Goal: Task Accomplishment & Management: Manage account settings

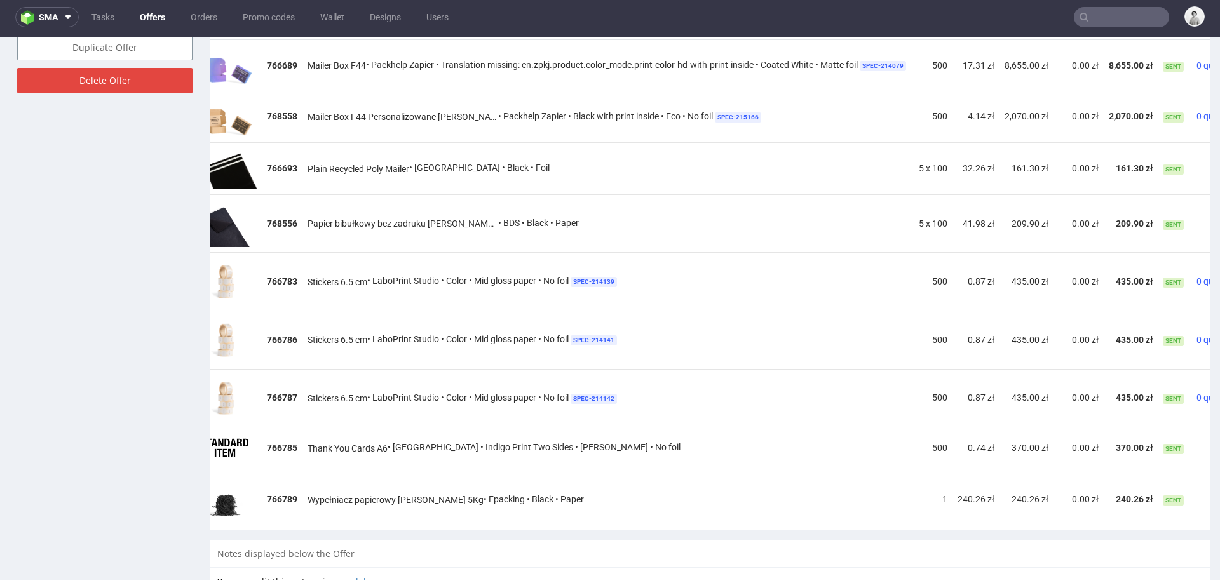
scroll to position [0, 105]
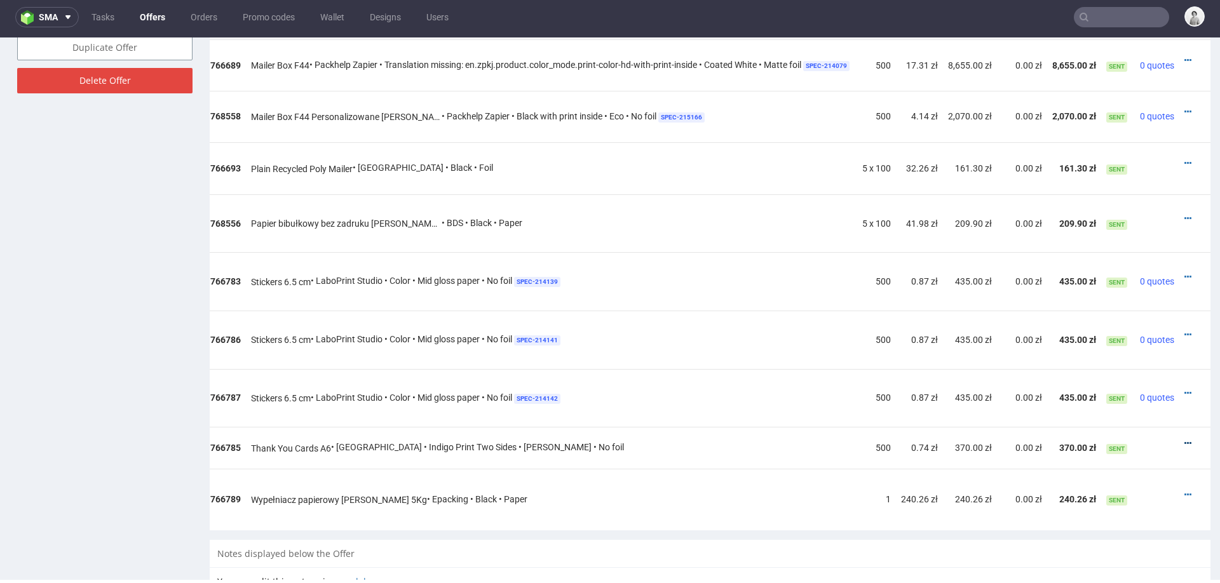
click at [1185, 439] on icon at bounding box center [1188, 443] width 7 height 9
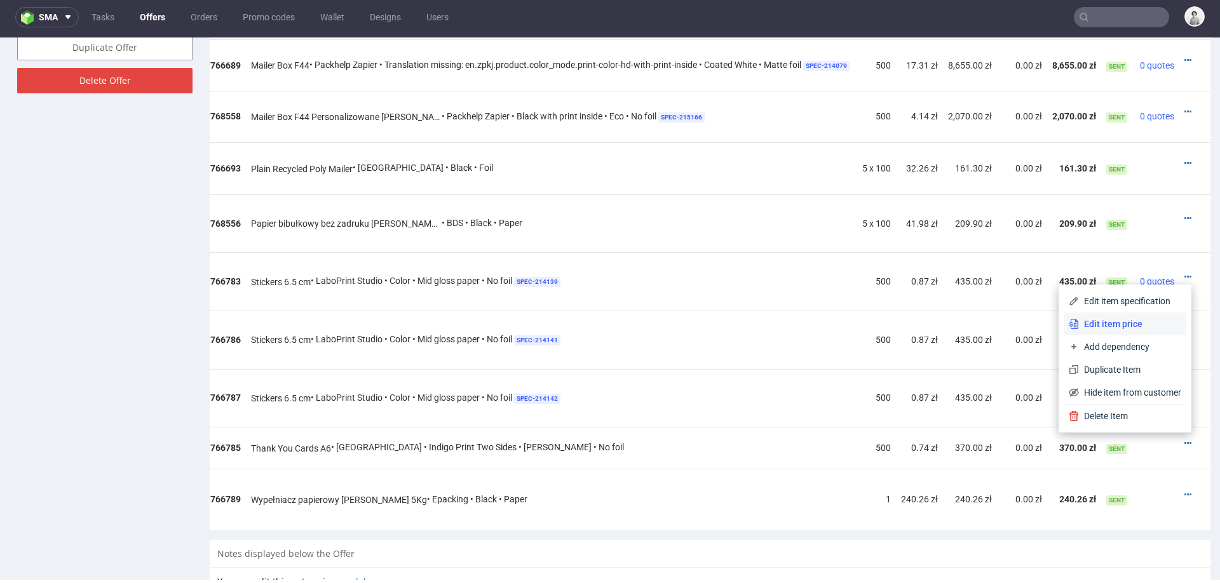
click at [1105, 327] on span "Edit item price" at bounding box center [1130, 324] width 102 height 13
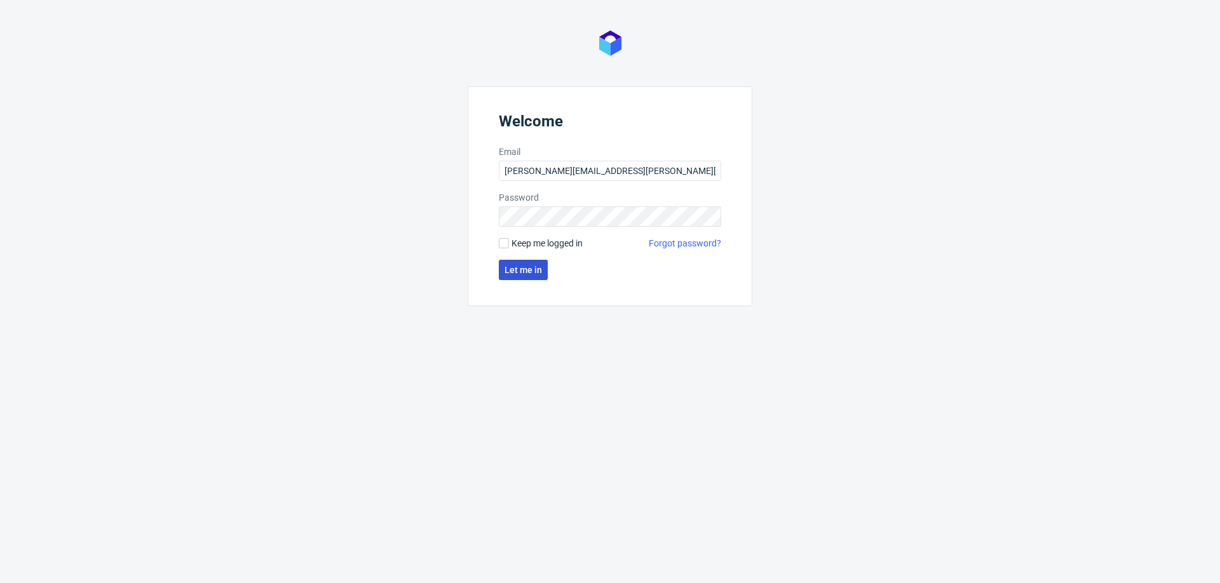
click at [529, 273] on span "Let me in" at bounding box center [523, 270] width 37 height 9
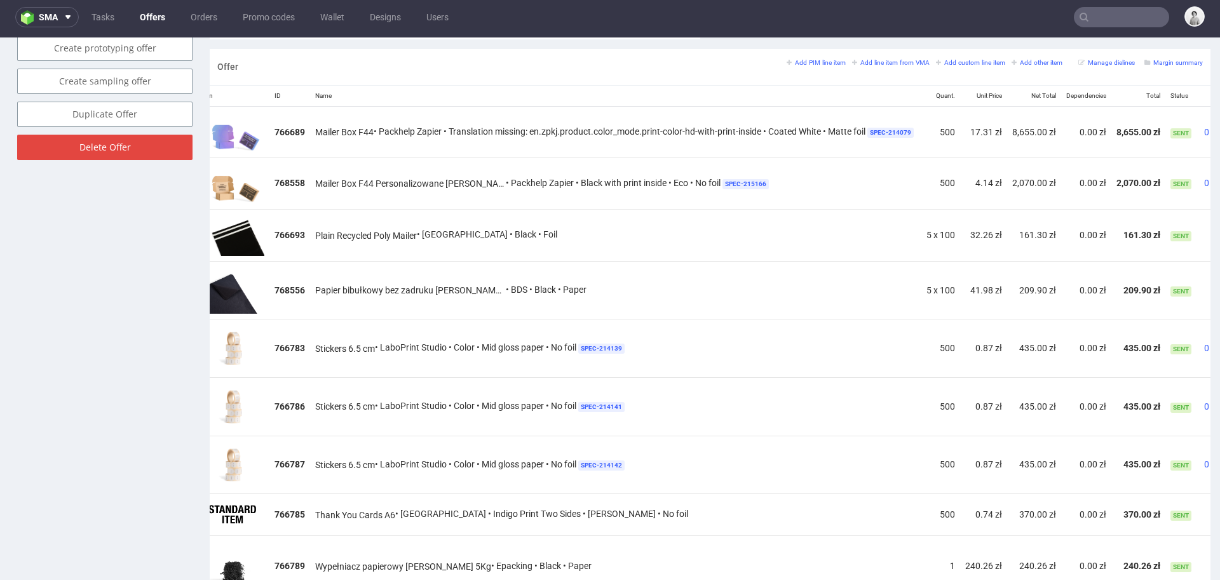
scroll to position [0, 105]
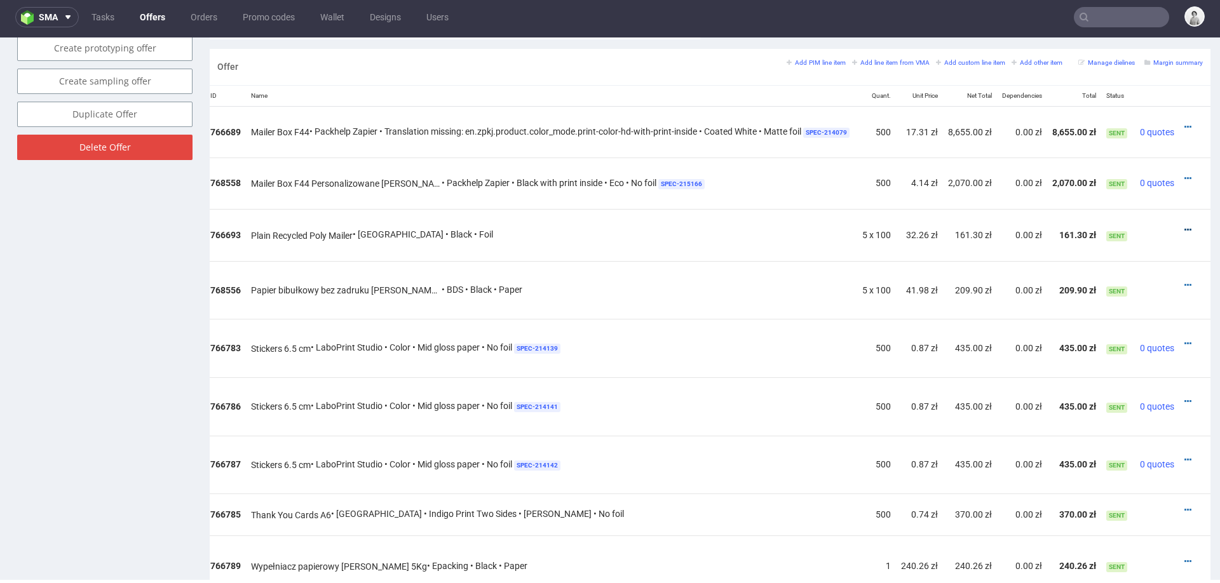
click at [1185, 226] on icon at bounding box center [1188, 230] width 7 height 9
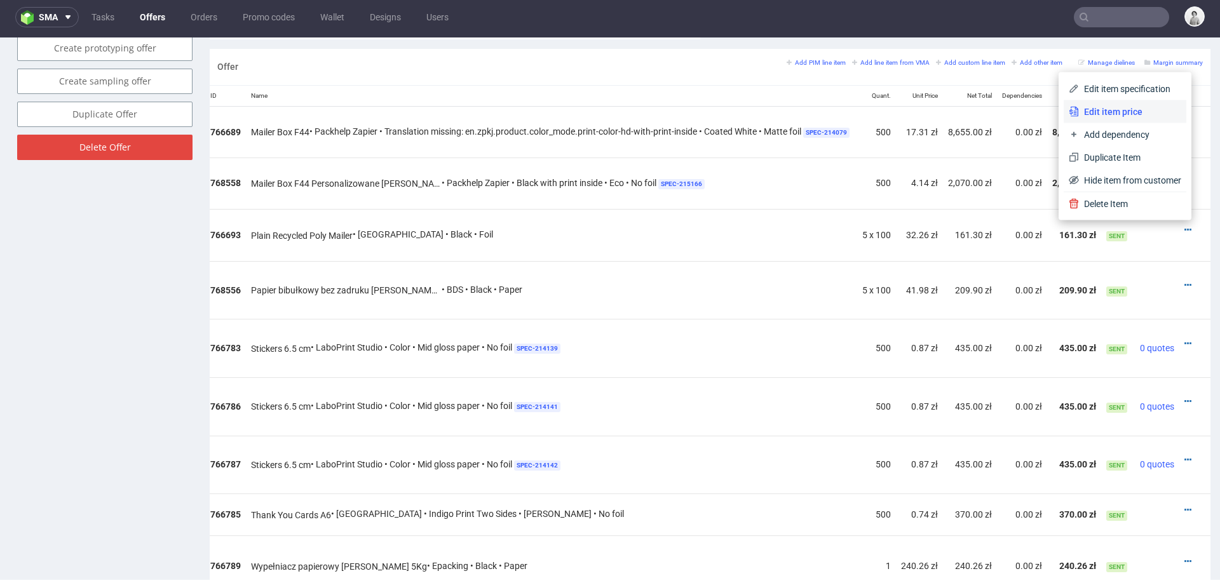
click at [1137, 115] on span "Edit item price" at bounding box center [1130, 112] width 102 height 13
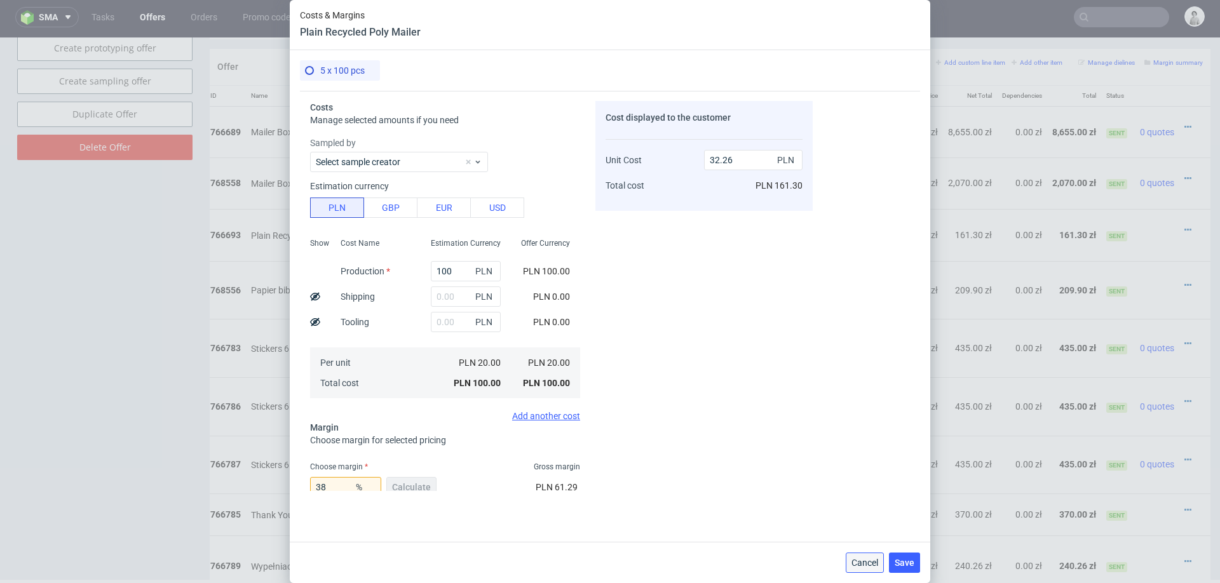
click at [854, 555] on button "Cancel" at bounding box center [865, 563] width 38 height 20
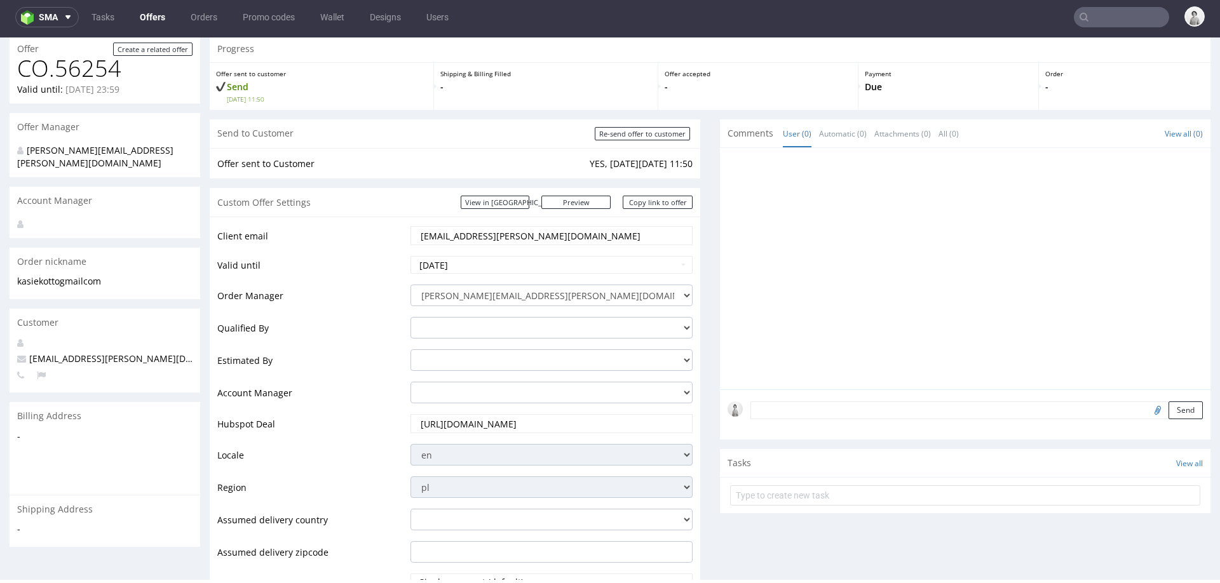
scroll to position [0, 0]
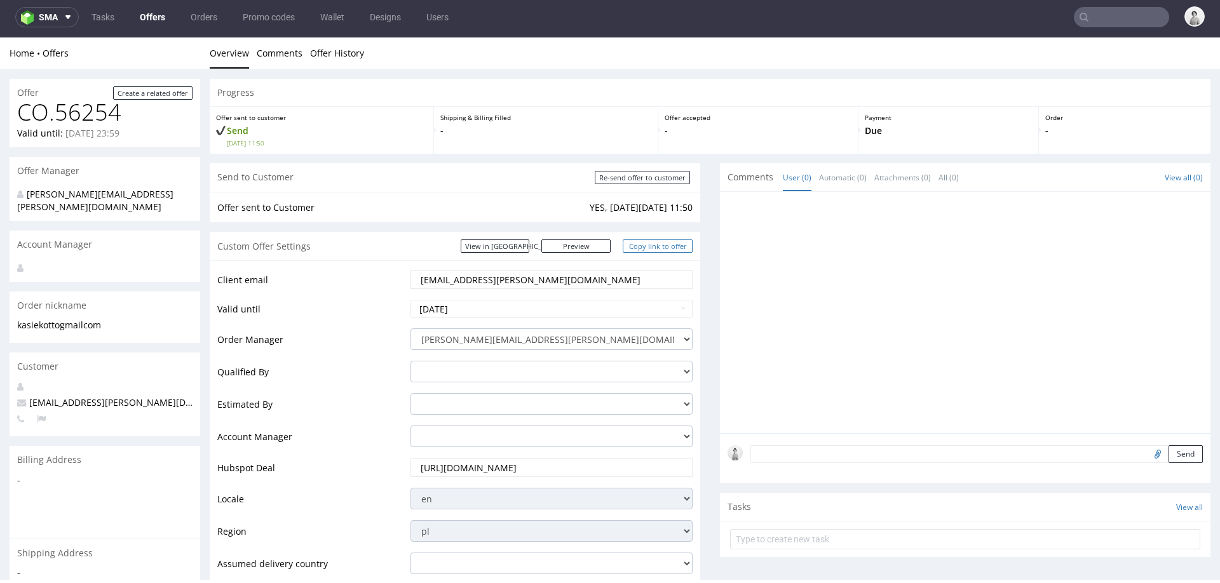
click at [632, 247] on link "Copy link to offer" at bounding box center [658, 246] width 70 height 13
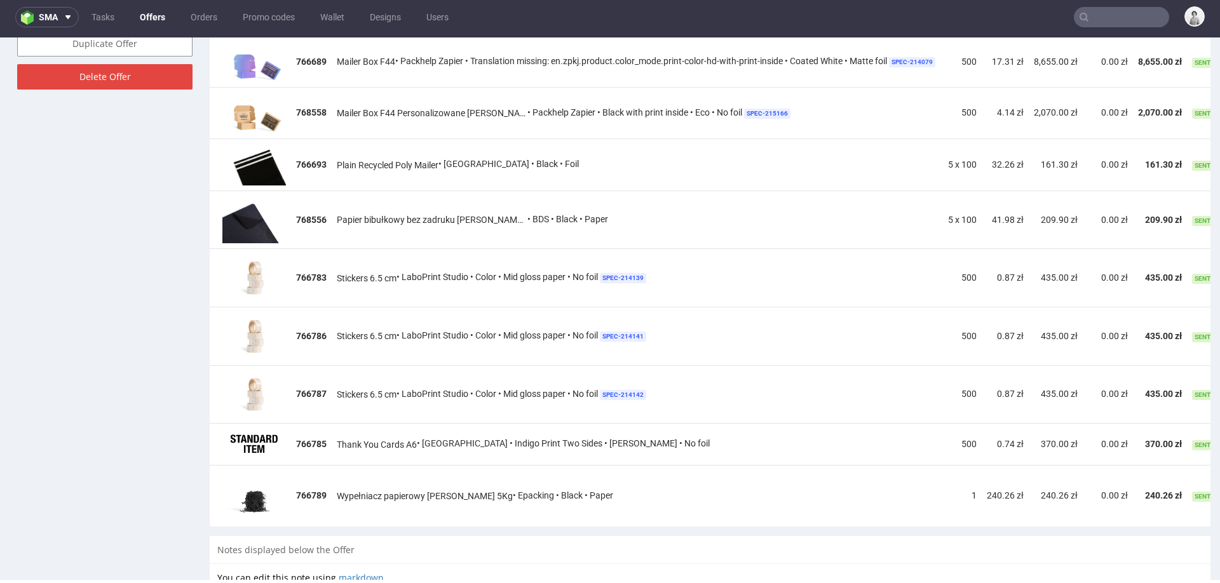
scroll to position [820, 0]
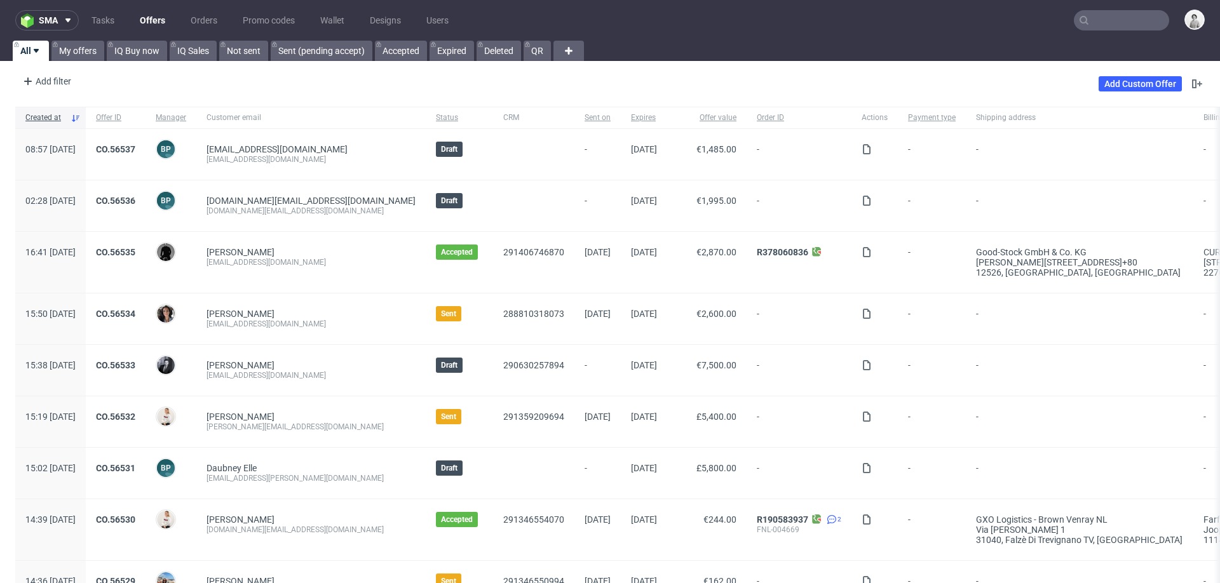
click at [1089, 21] on input "text" at bounding box center [1121, 20] width 95 height 20
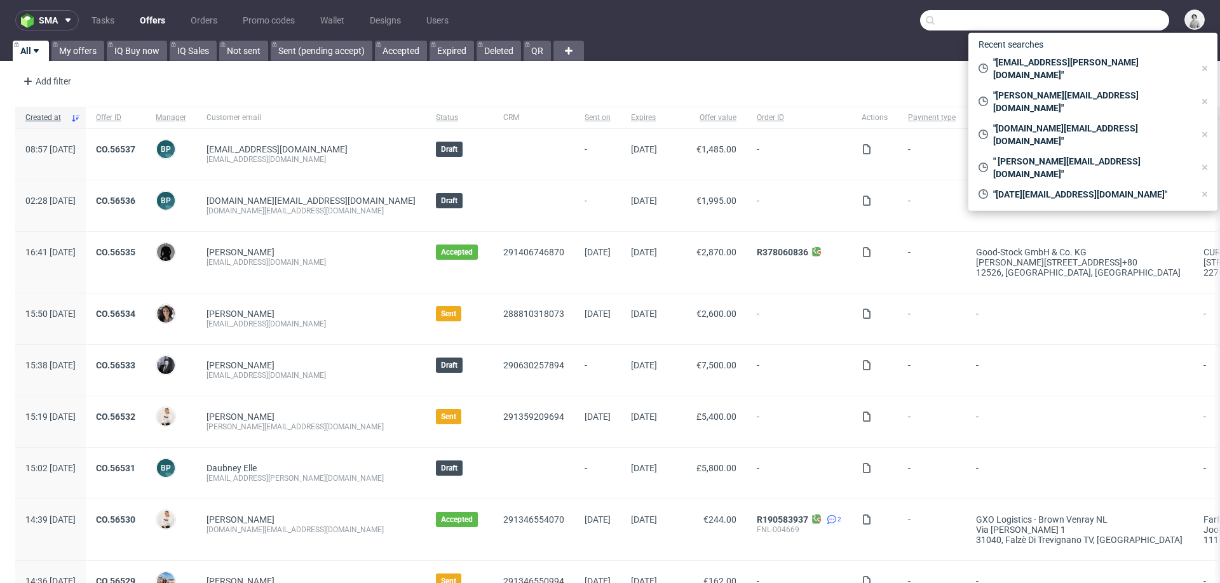
paste input "info@elnoanoa.es"
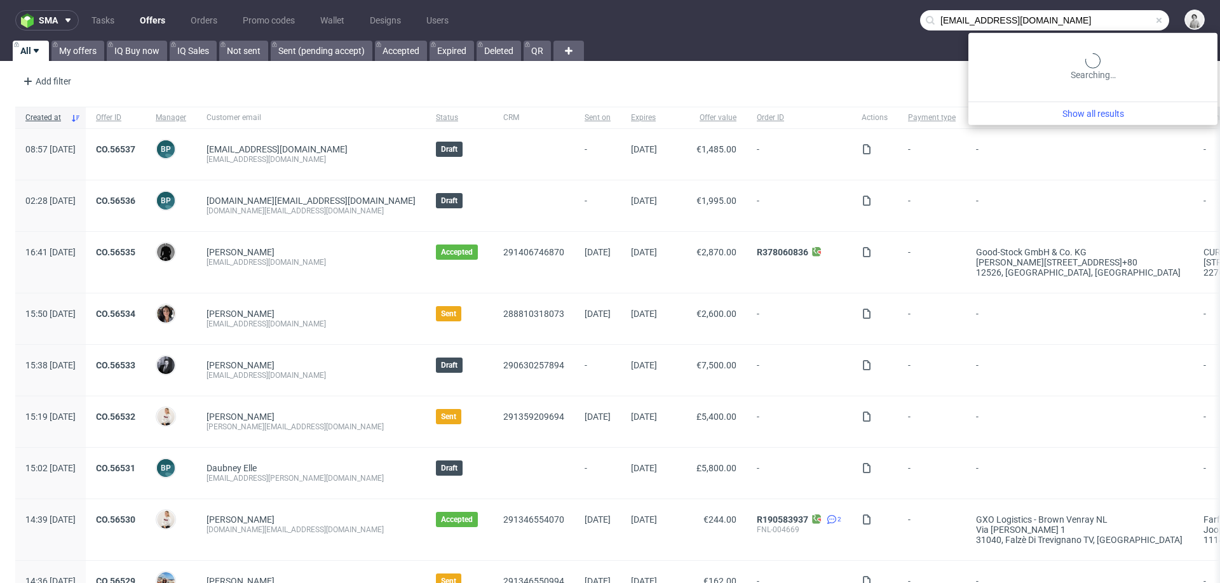
type input "info@elnoanoa.es"
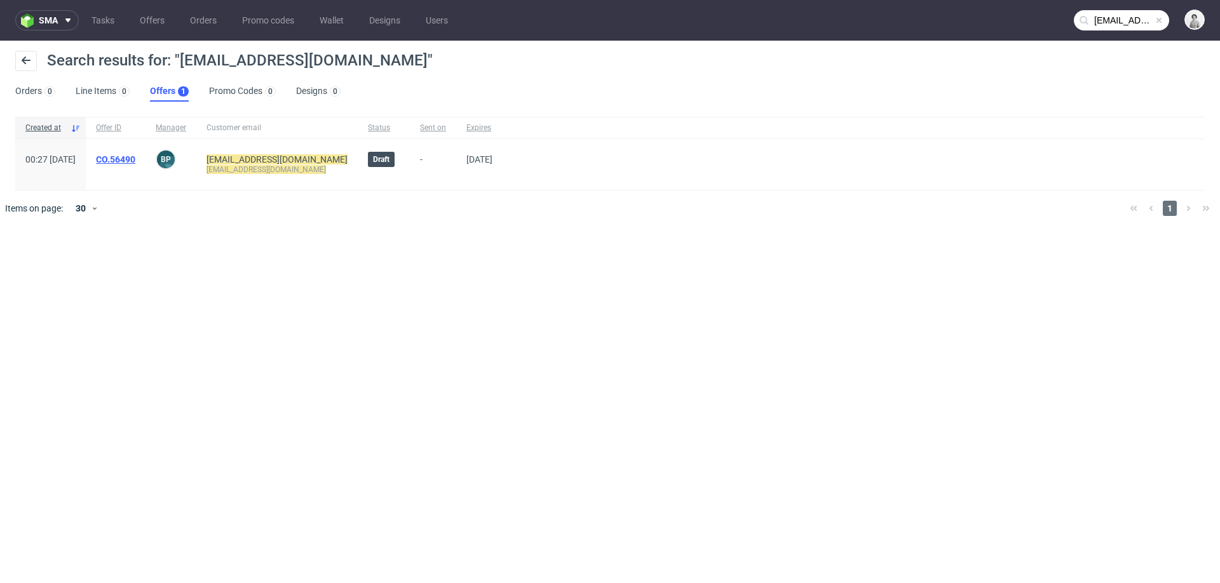
click at [135, 158] on link "CO.56490" at bounding box center [115, 159] width 39 height 10
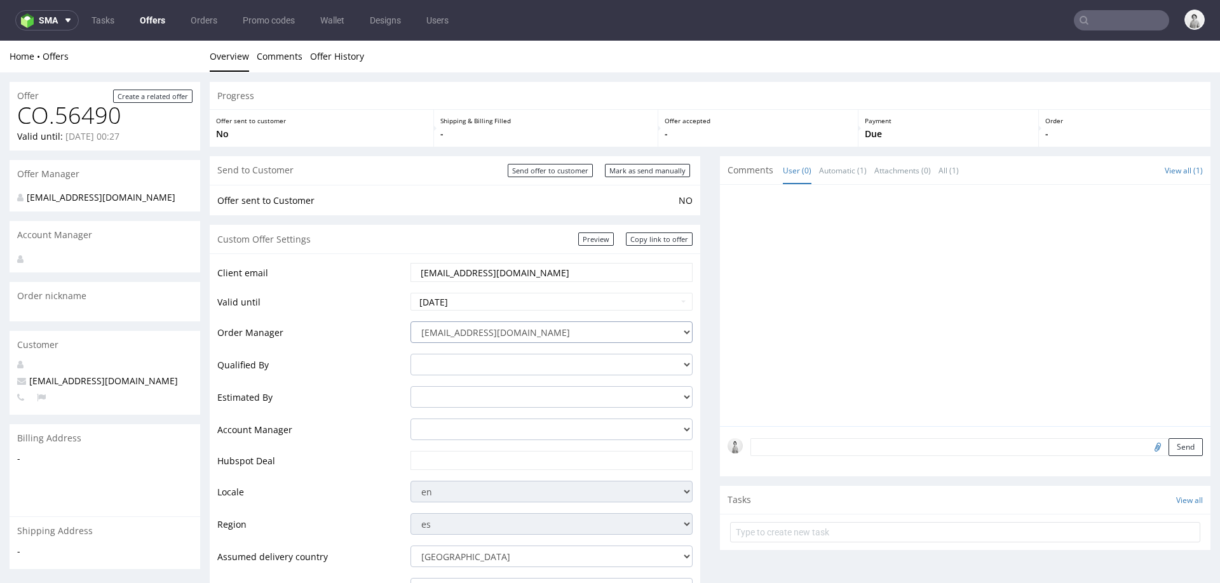
click at [564, 328] on select "integrations@packhelp.com adrian.grudzien@packhelp.com adrian.margula@packhelp.…" at bounding box center [552, 333] width 282 height 22
select select "20998342"
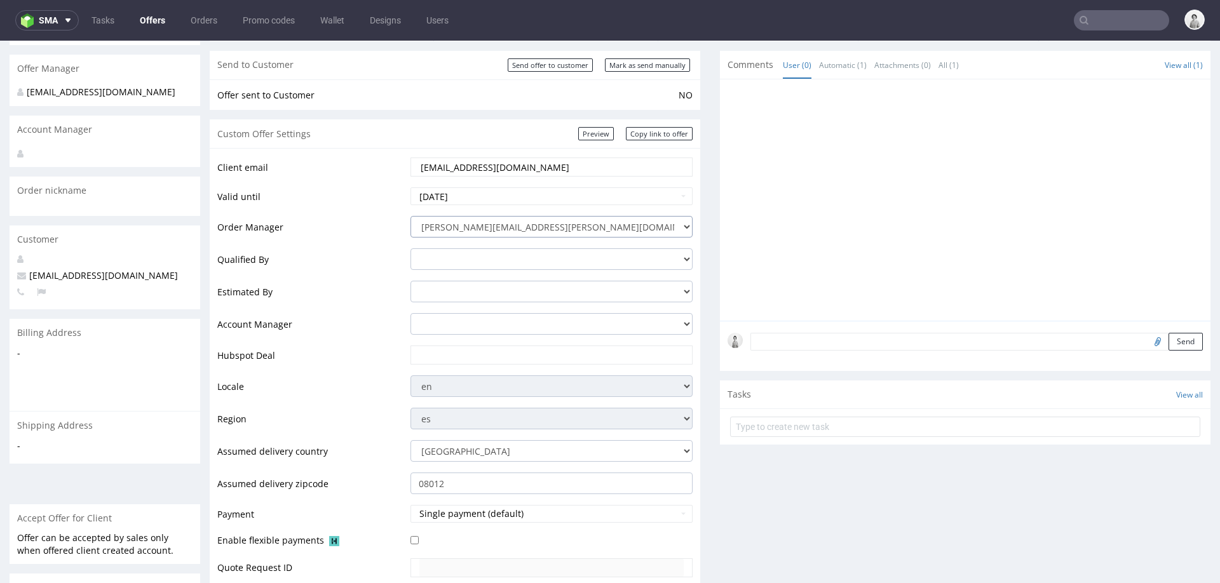
scroll to position [111, 0]
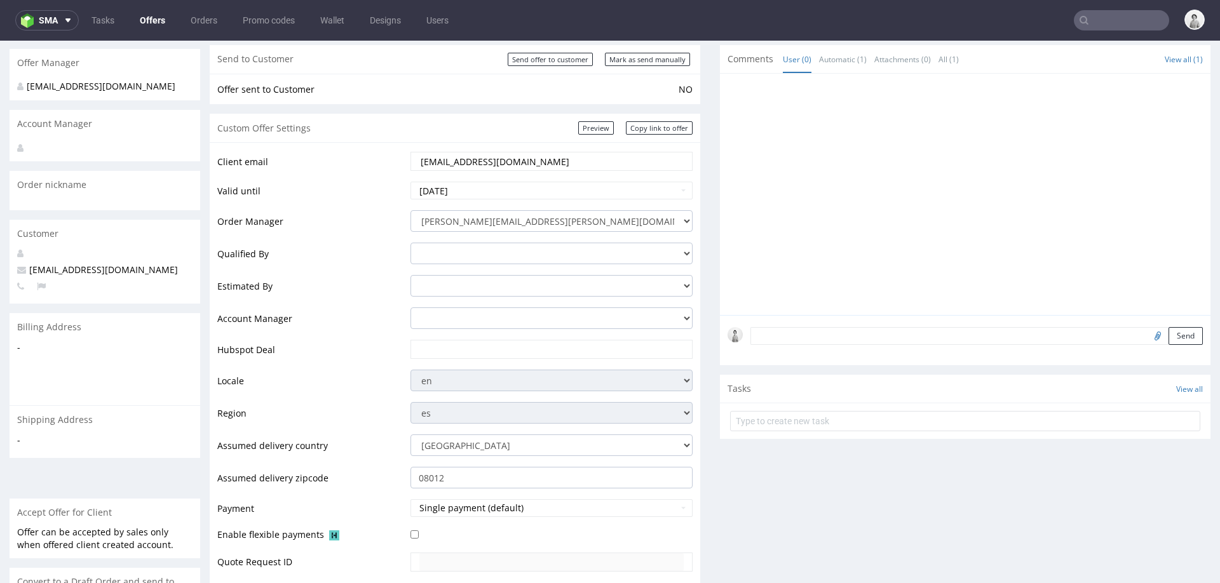
click at [534, 344] on input "text" at bounding box center [551, 350] width 264 height 18
paste input "[URL][DOMAIN_NAME]"
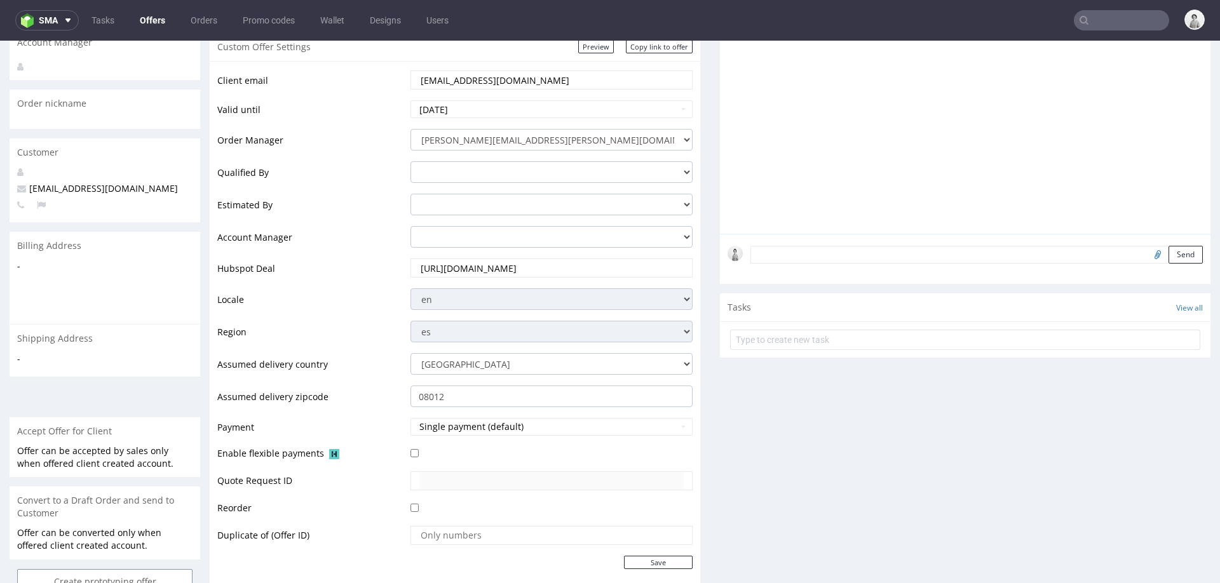
scroll to position [233, 0]
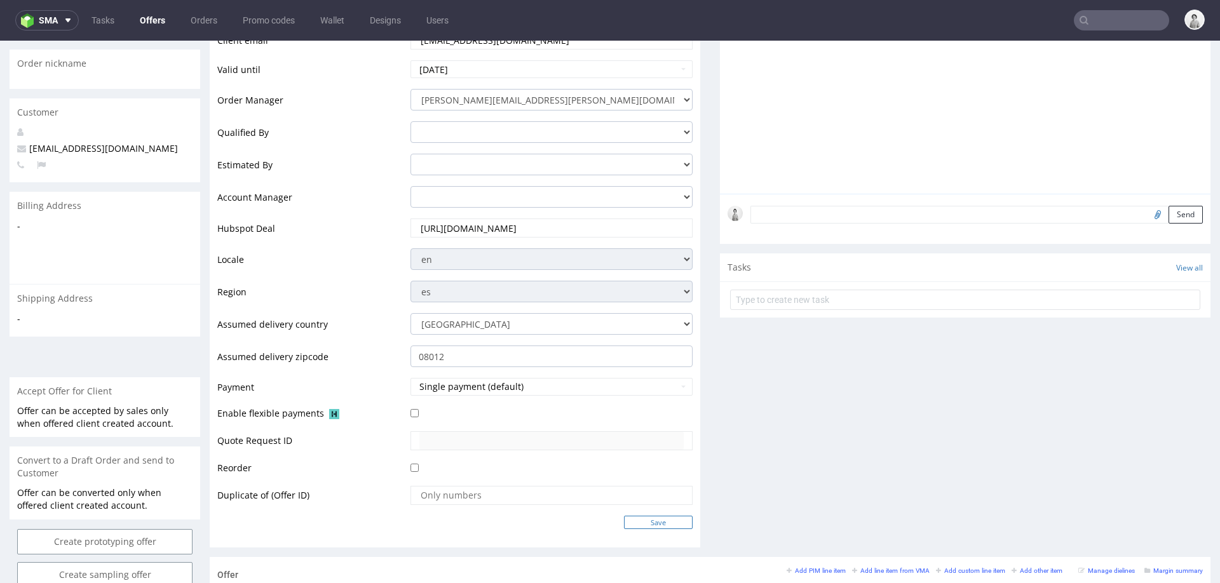
type input "[URL][DOMAIN_NAME]"
click at [641, 522] on input "Save" at bounding box center [658, 522] width 69 height 13
type input "In progress..."
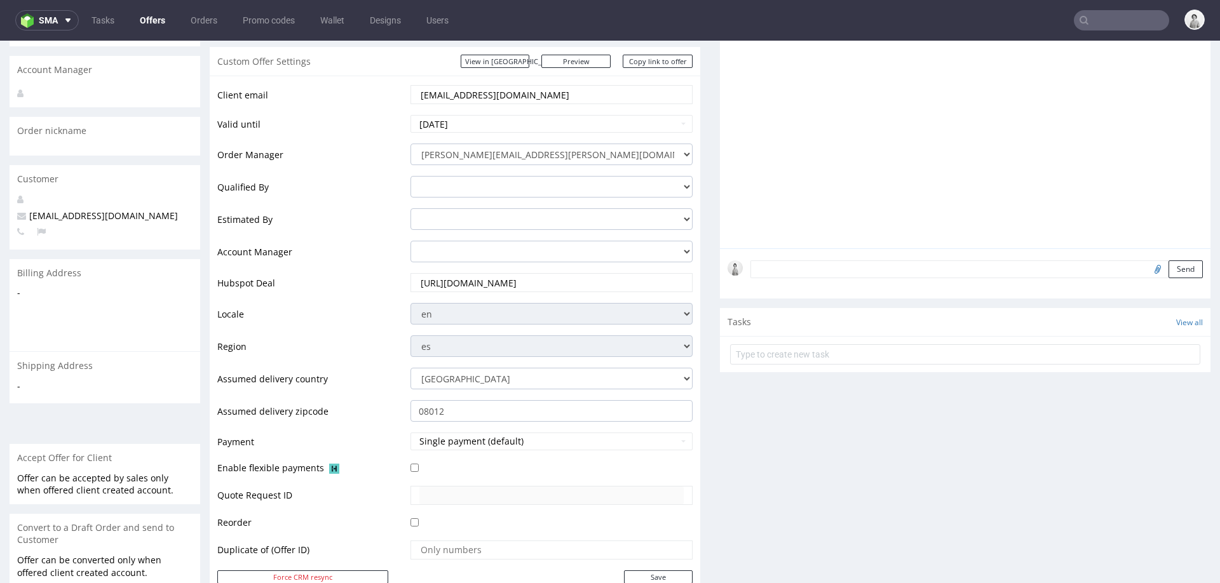
scroll to position [0, 0]
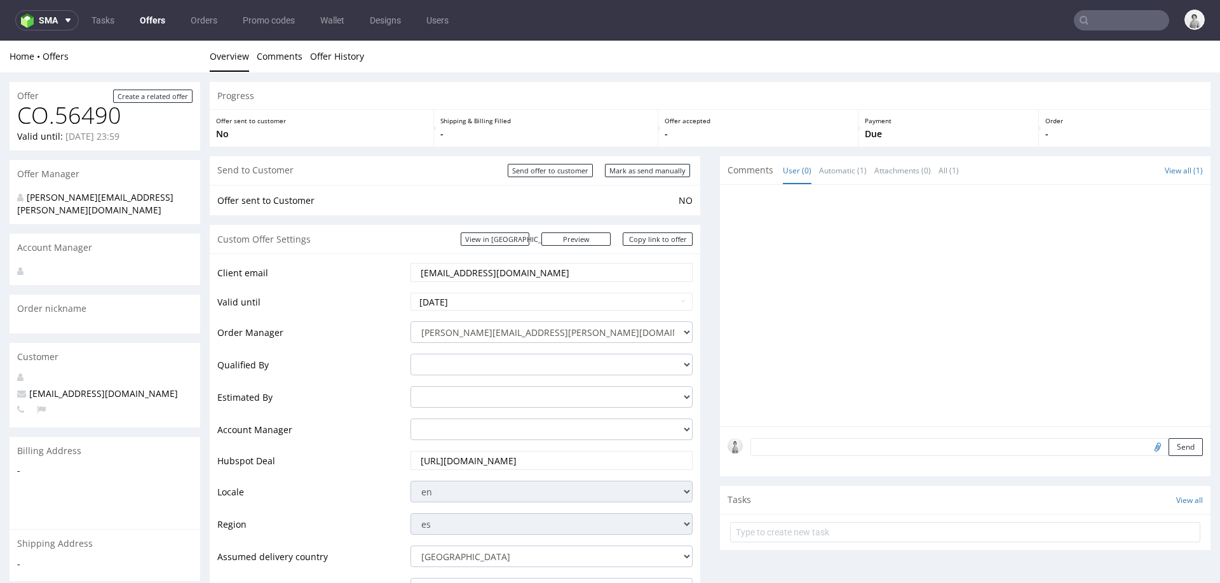
click at [537, 275] on input "[EMAIL_ADDRESS][DOMAIN_NAME]" at bounding box center [551, 273] width 264 height 18
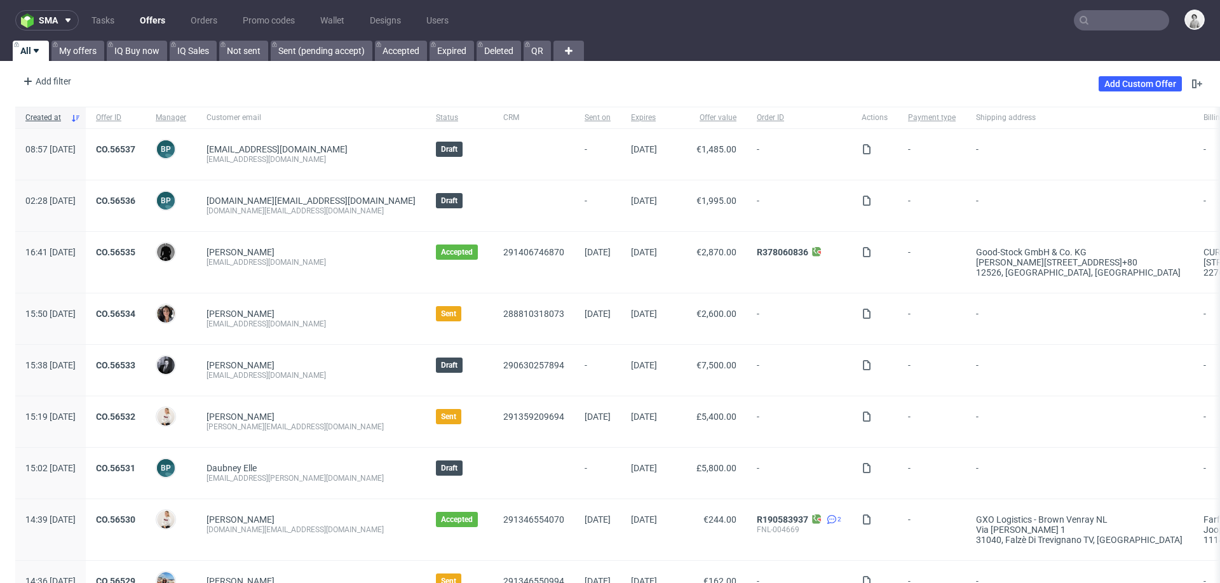
click at [1098, 15] on input "text" at bounding box center [1121, 20] width 95 height 20
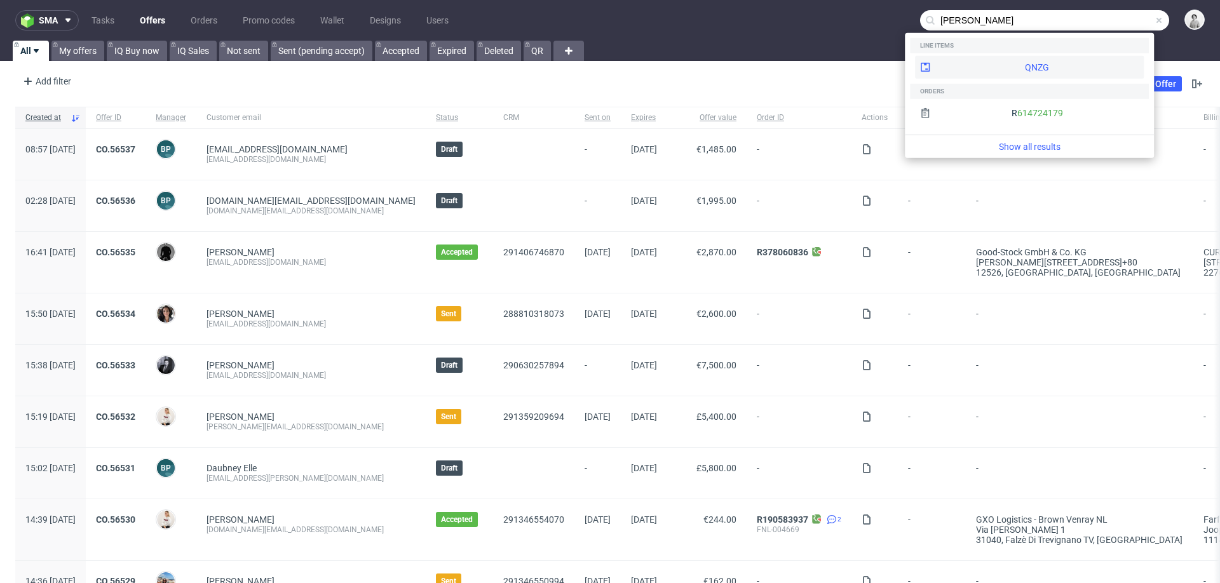
type input "katarzyna otto"
click at [1025, 65] on div "QNZG" at bounding box center [1037, 67] width 24 height 13
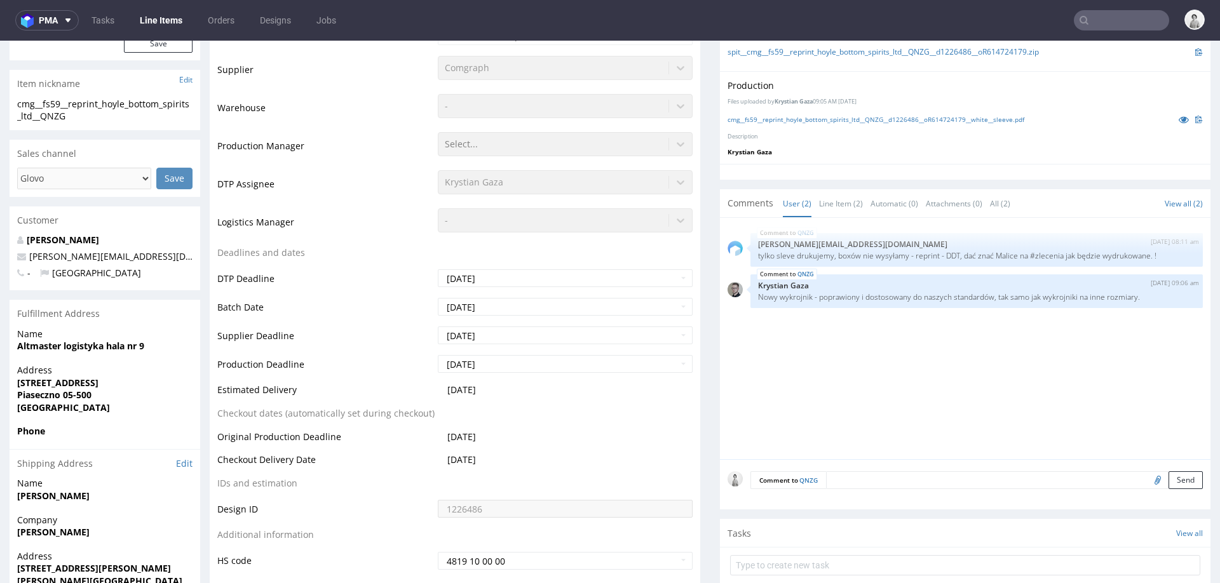
scroll to position [334, 0]
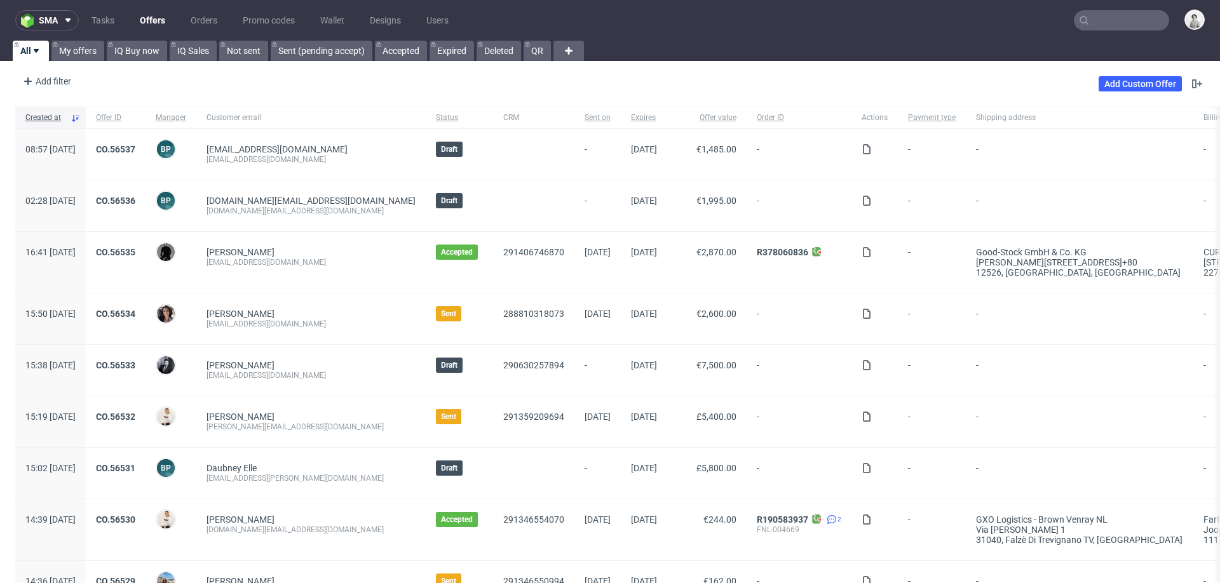
click at [1092, 24] on input "text" at bounding box center [1121, 20] width 95 height 20
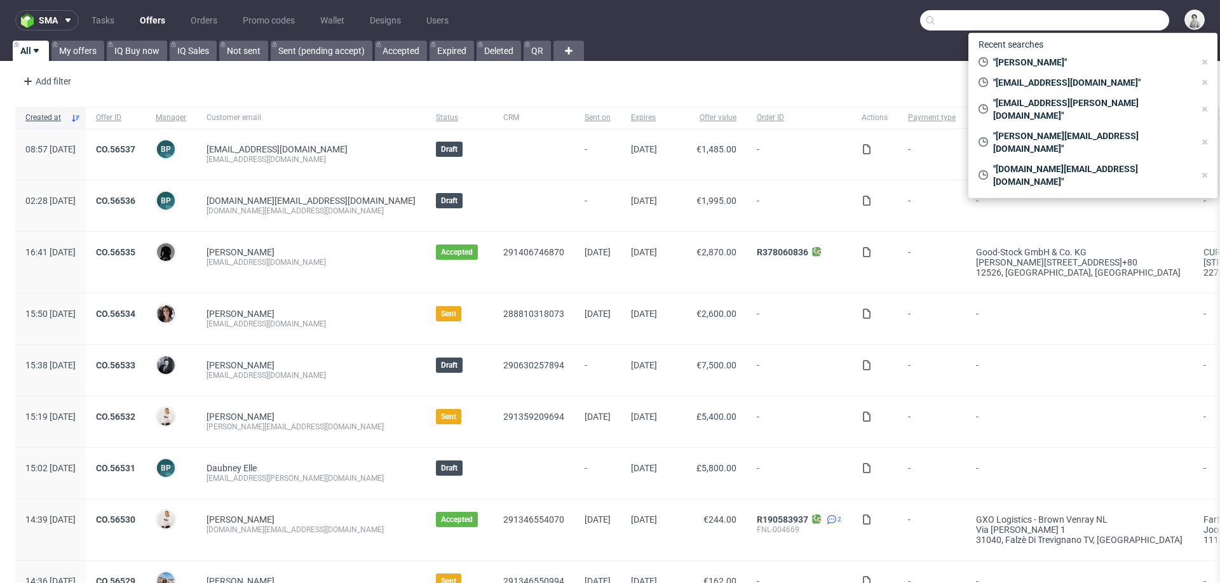
paste input "kasiek.otto@gmail.com"
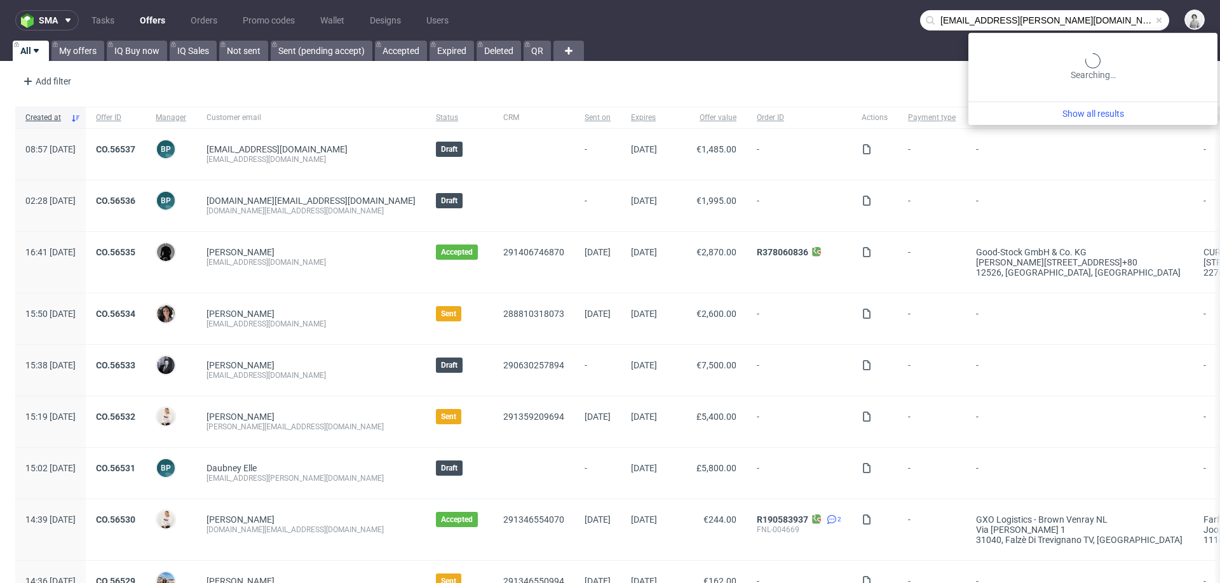
type input "kasiek.otto@gmail.com"
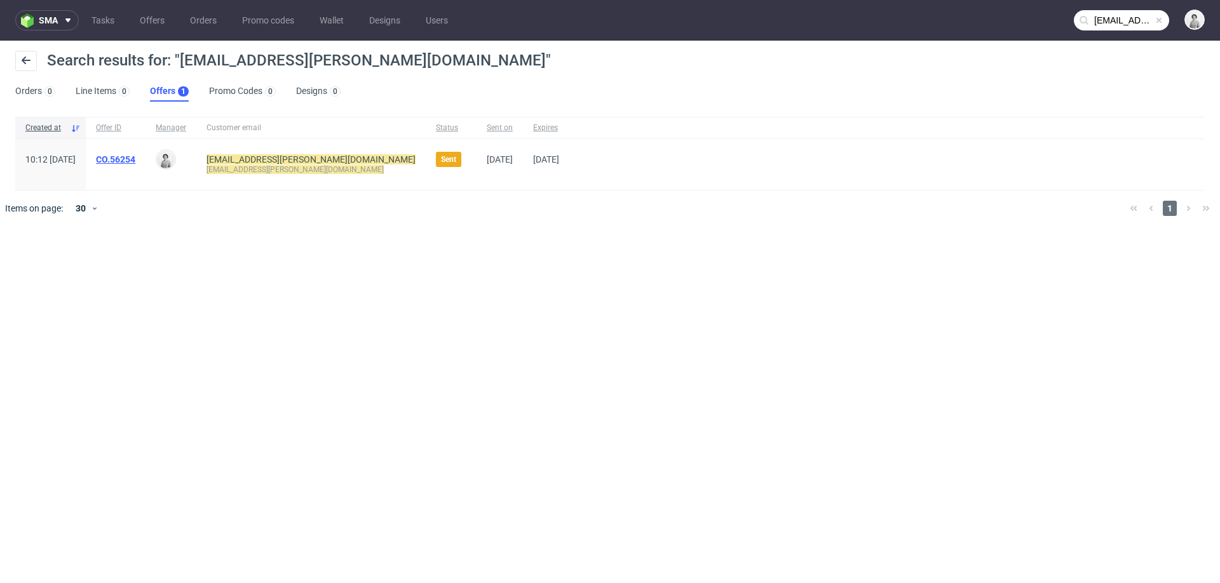
click at [135, 158] on link "CO.56254" at bounding box center [115, 159] width 39 height 10
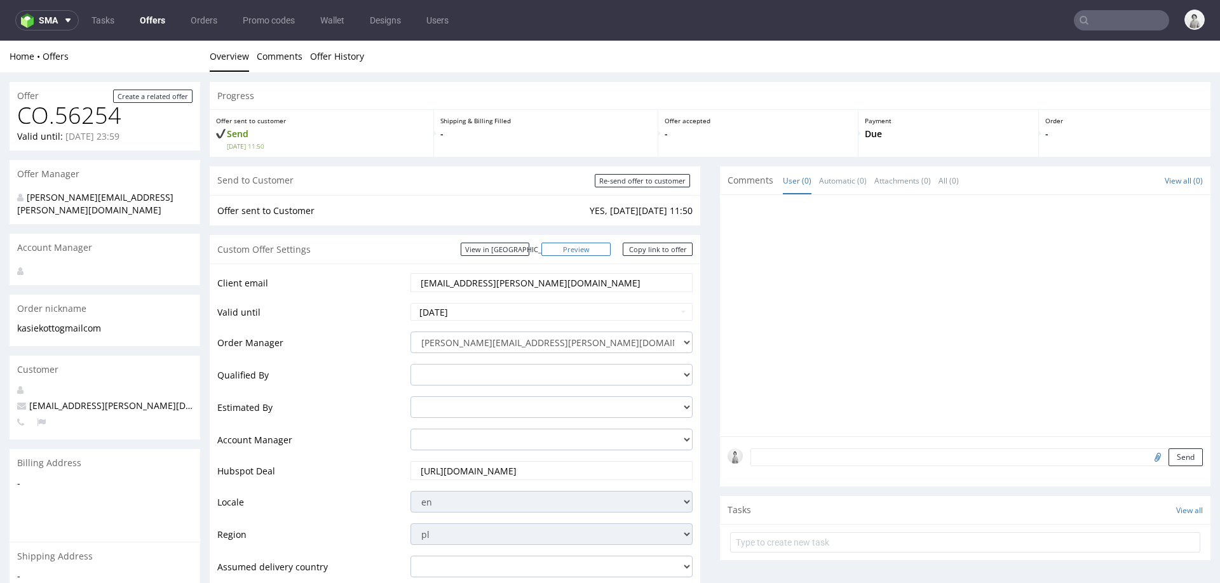
click at [604, 245] on link "Preview" at bounding box center [576, 249] width 70 height 13
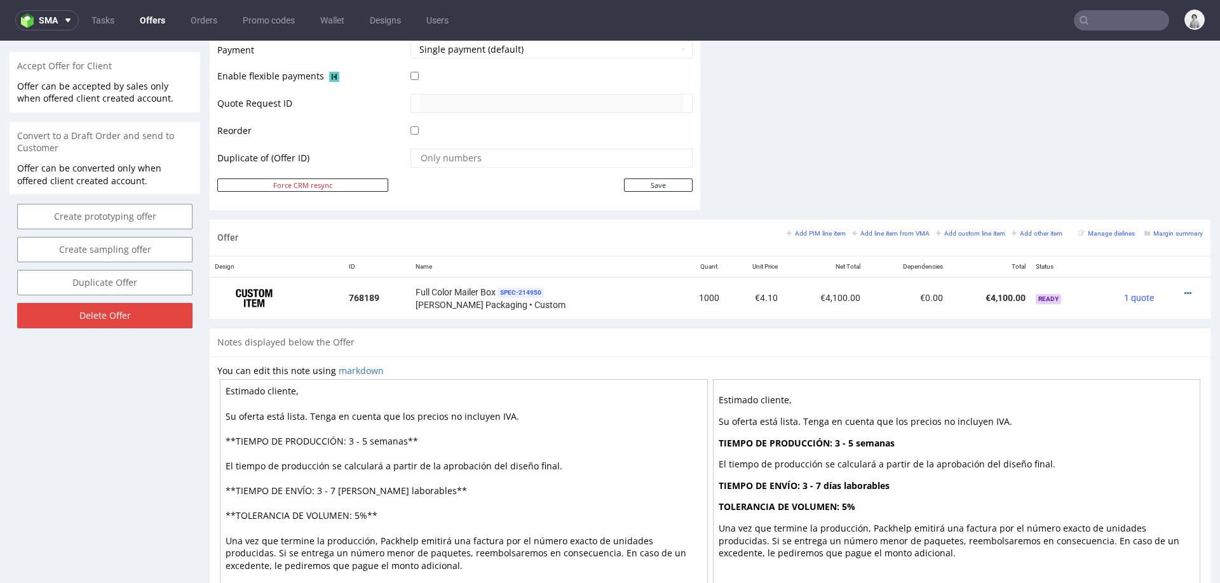
scroll to position [580, 0]
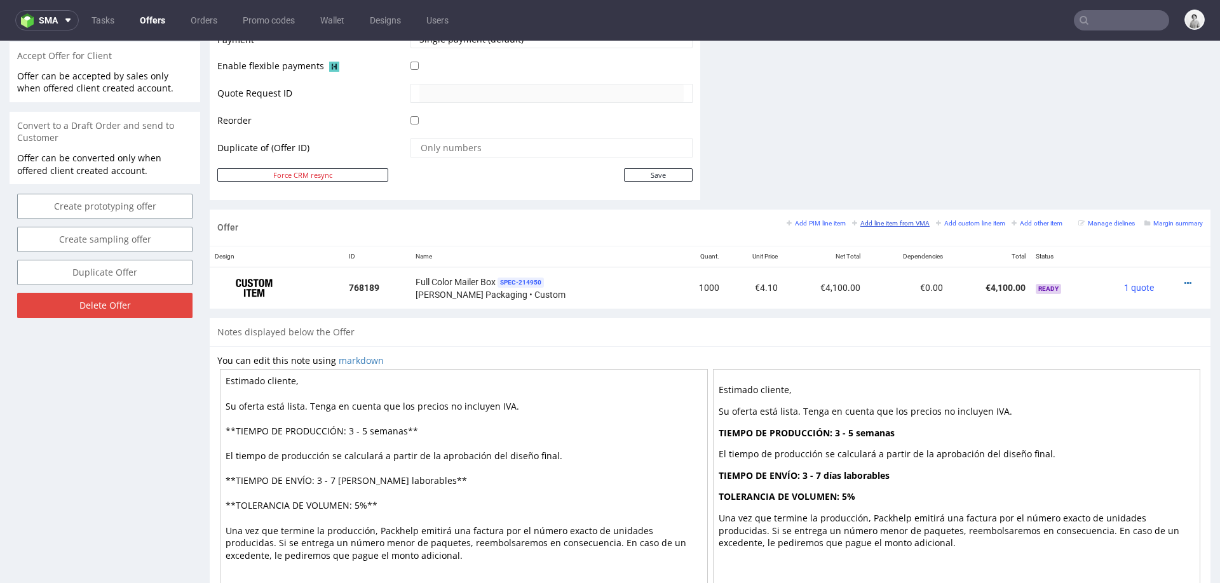
click at [873, 221] on small "Add line item from VMA" at bounding box center [891, 223] width 78 height 7
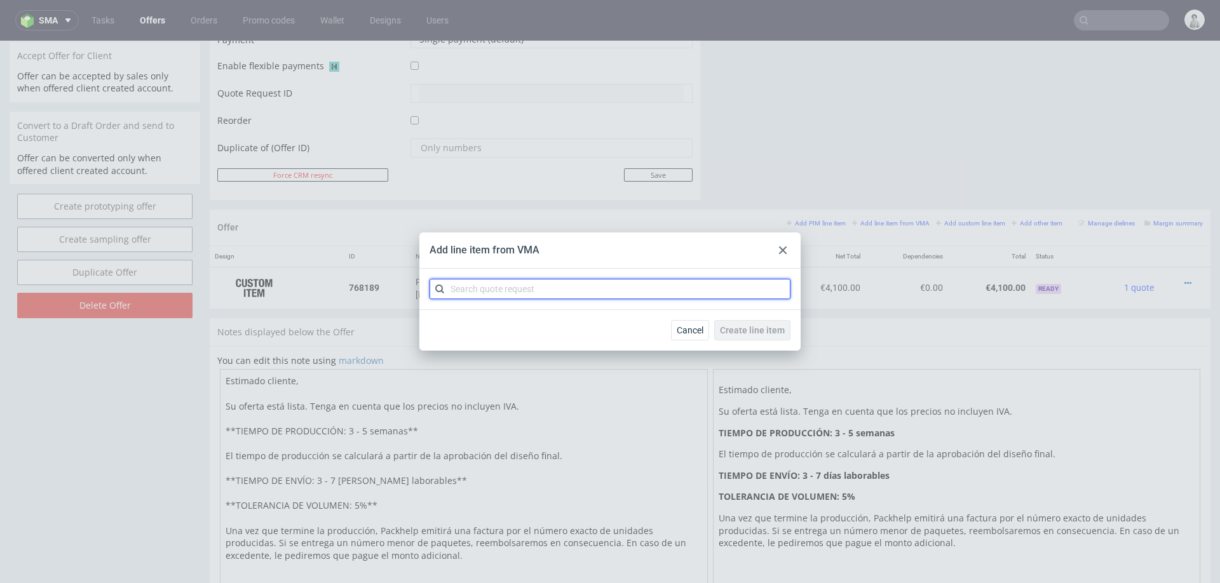
click at [721, 283] on input "text" at bounding box center [610, 289] width 361 height 20
type input "cbck"
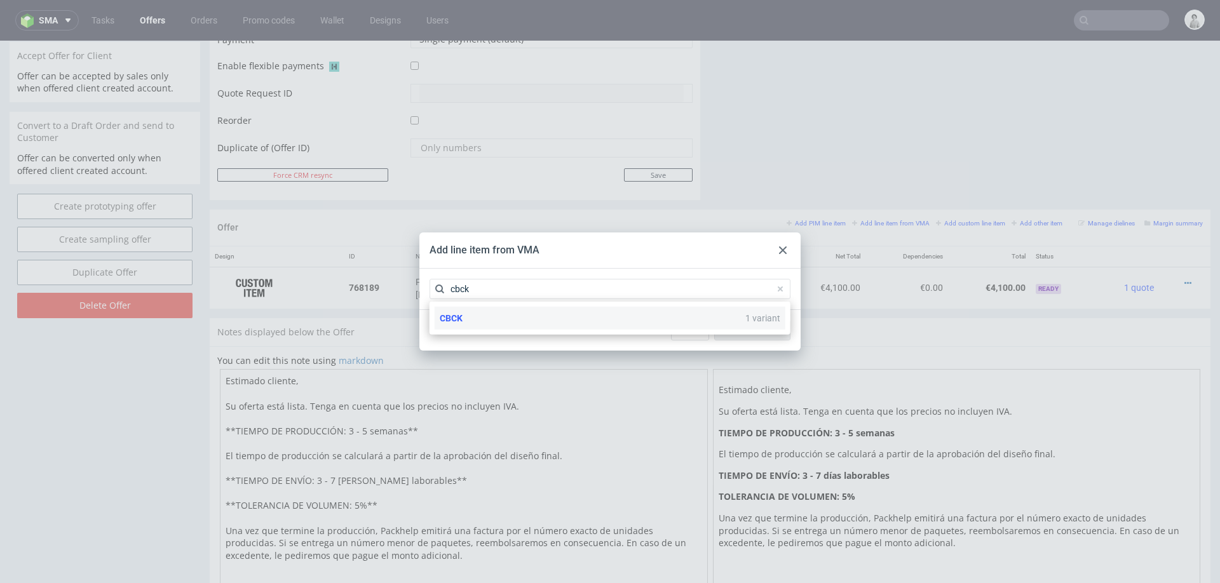
click at [632, 312] on div "CBCK 1 variant" at bounding box center [610, 318] width 351 height 23
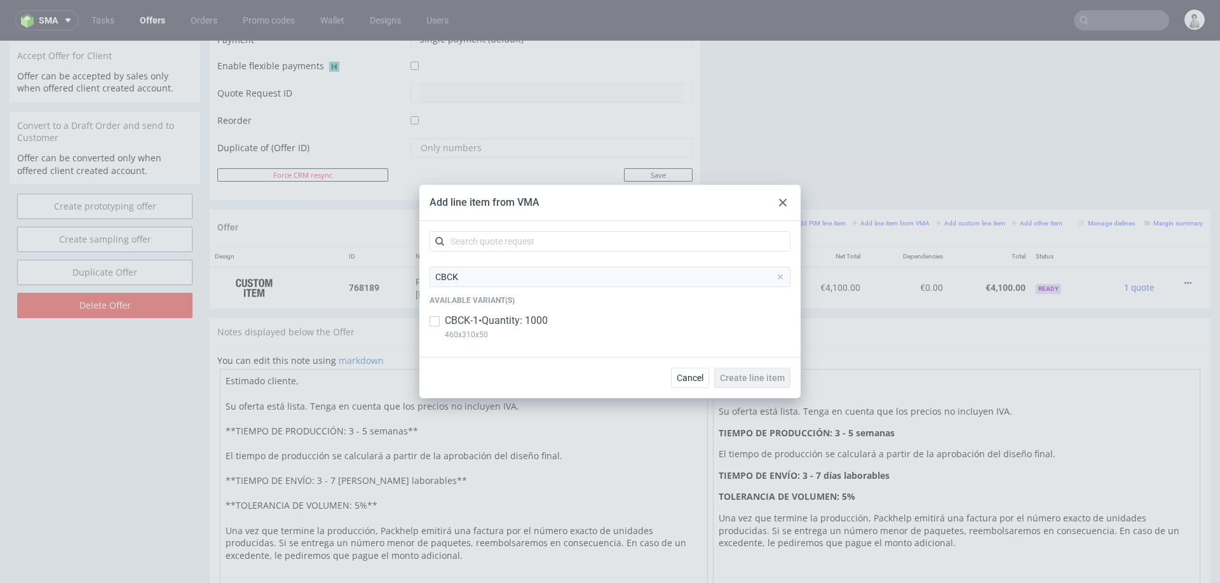
click at [505, 322] on p "CBCK-1 • Quantity: 1000" at bounding box center [496, 321] width 103 height 14
checkbox input "true"
click at [743, 375] on span "Create line item" at bounding box center [752, 378] width 65 height 9
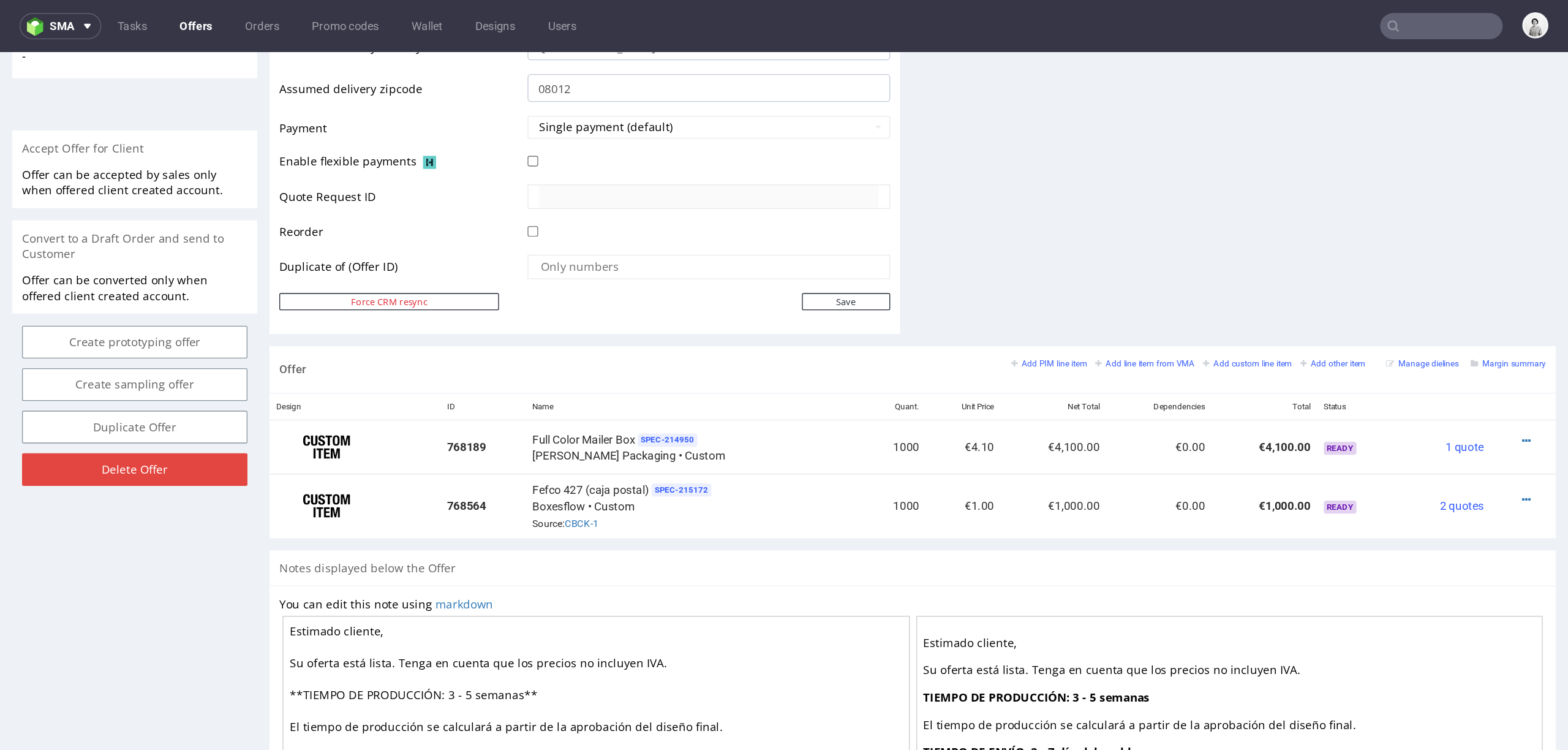
scroll to position [502, 0]
click at [1142, 370] on icon at bounding box center [1145, 374] width 7 height 9
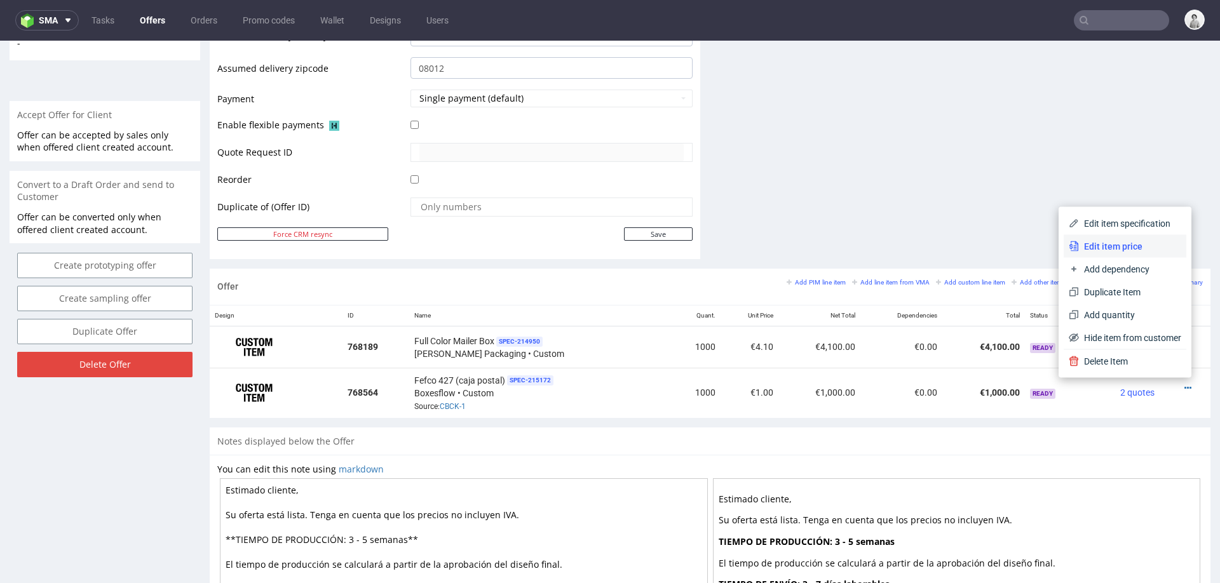
click at [1118, 243] on span "Edit item price" at bounding box center [1130, 246] width 102 height 13
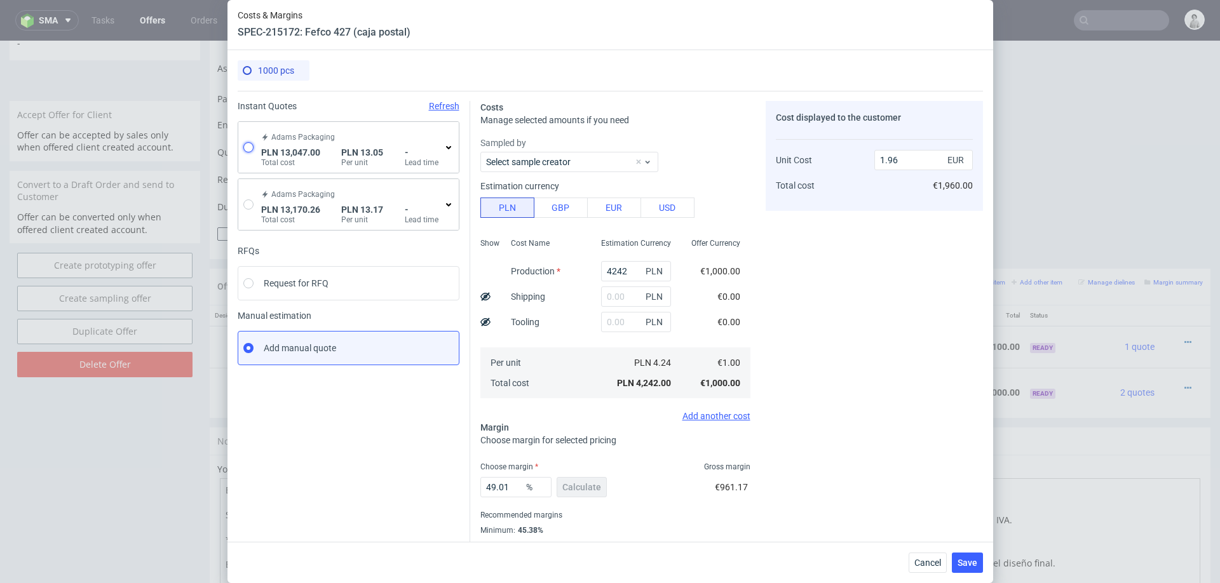
click at [249, 149] on input "radio" at bounding box center [248, 147] width 10 height 10
radio input "true"
radio input "false"
type input "10451.08"
type input "1138.76"
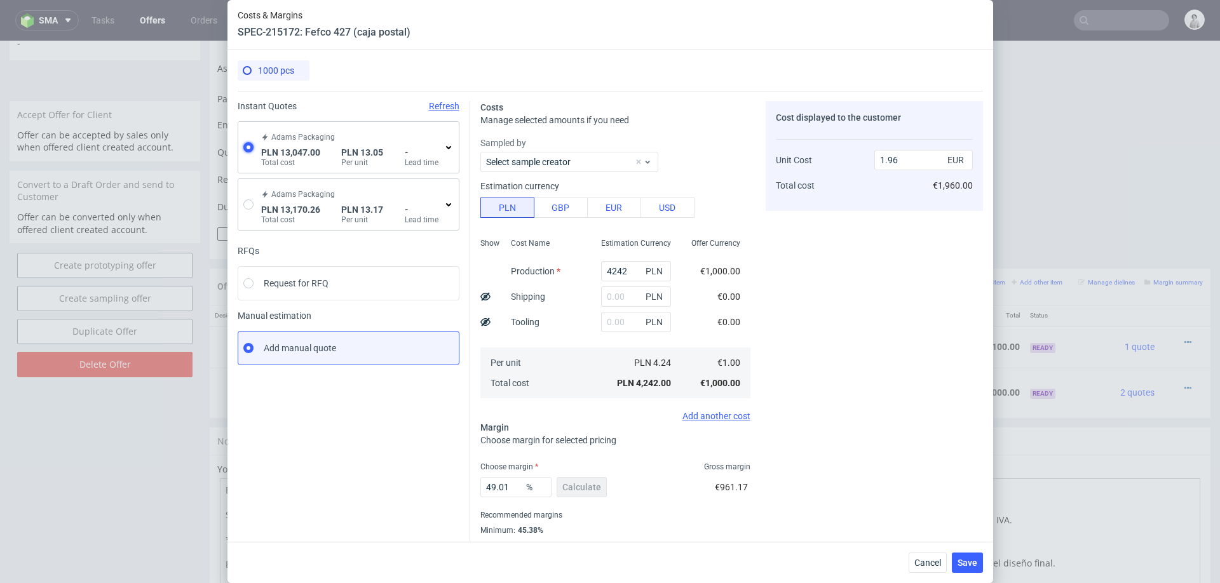
type input "1457.16"
type input "3.07"
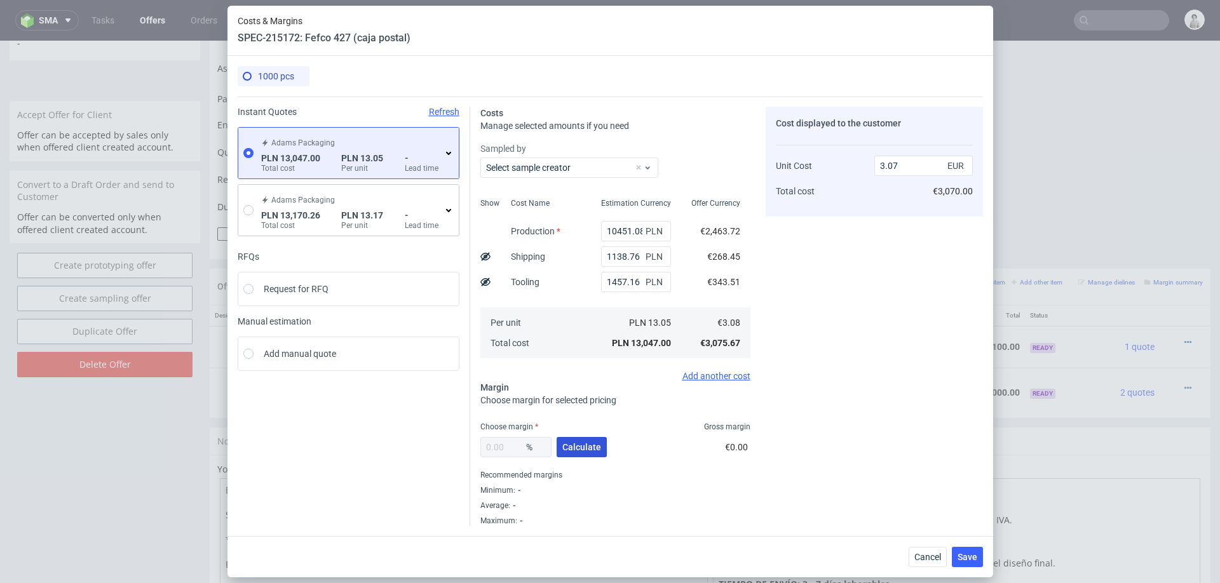
click at [586, 447] on span "Calculate" at bounding box center [581, 447] width 39 height 9
type input "31.91"
type input "4.52"
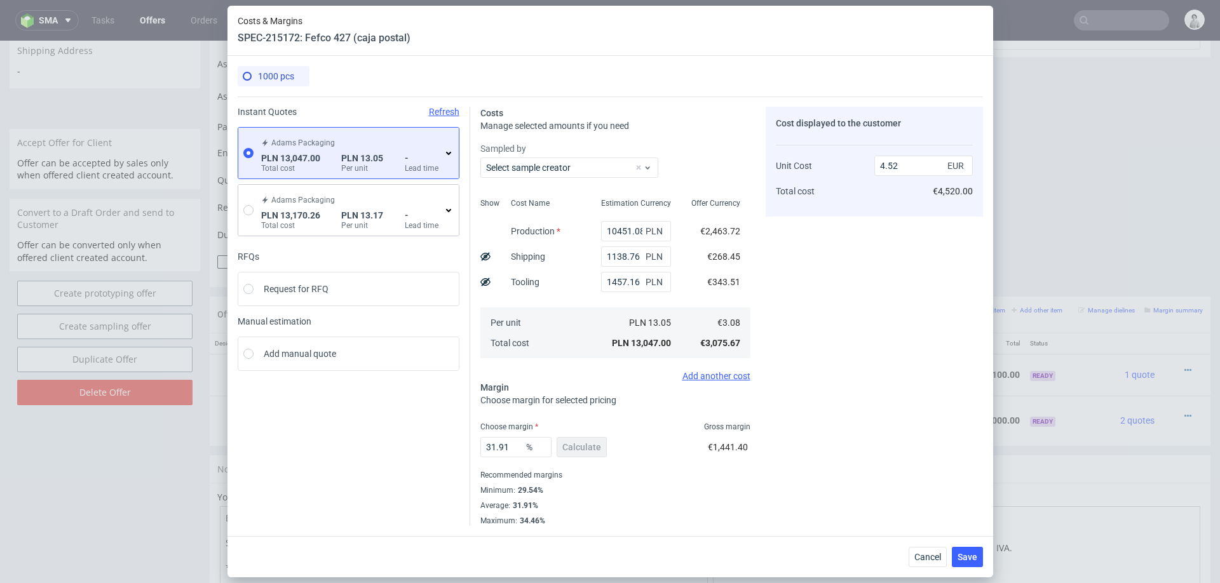
scroll to position [493, 0]
click at [501, 445] on input "31.91" at bounding box center [515, 447] width 71 height 20
type input "30"
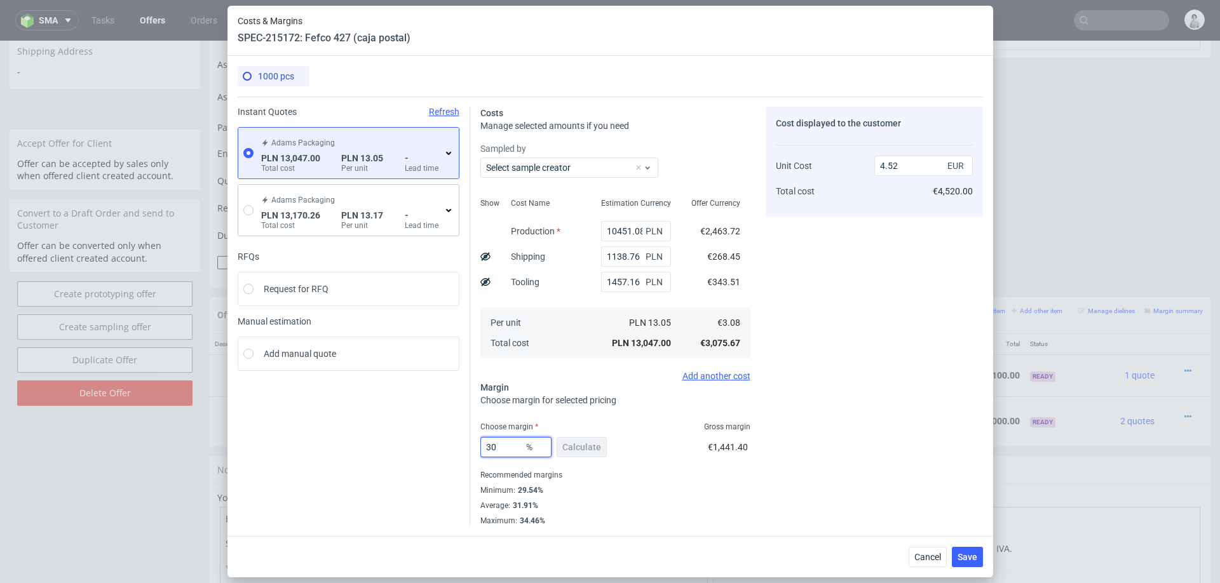
type input "4.39"
type input "30"
click at [679, 473] on div "Recommended margins" at bounding box center [615, 475] width 270 height 15
click at [609, 276] on input "1457.16" at bounding box center [636, 282] width 70 height 20
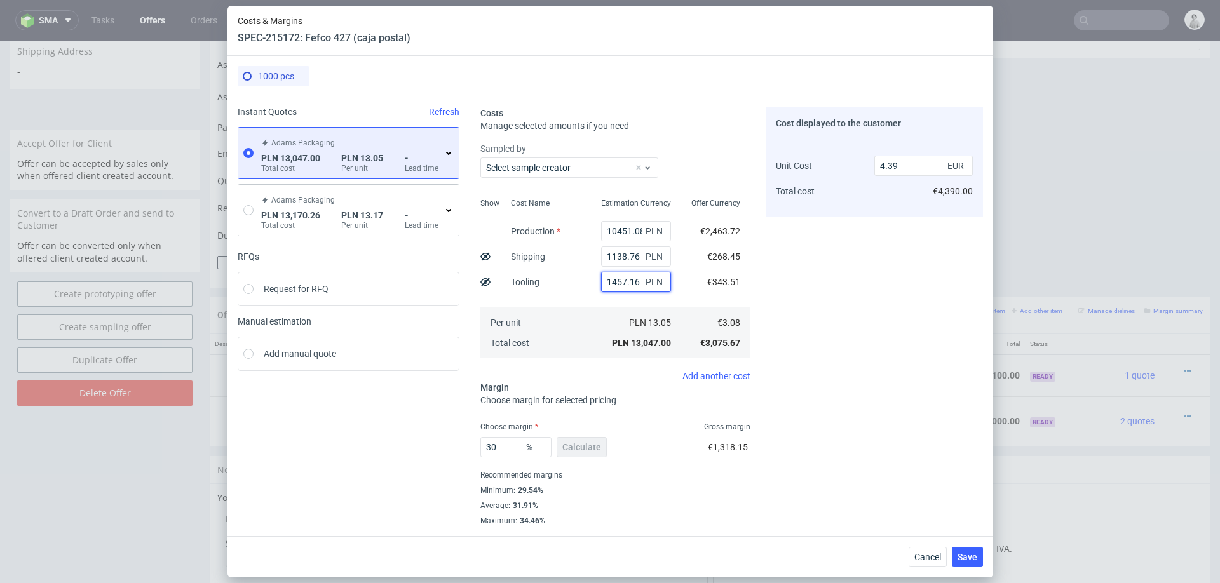
click at [609, 276] on input "1457.16" at bounding box center [636, 282] width 70 height 20
type input "3.9"
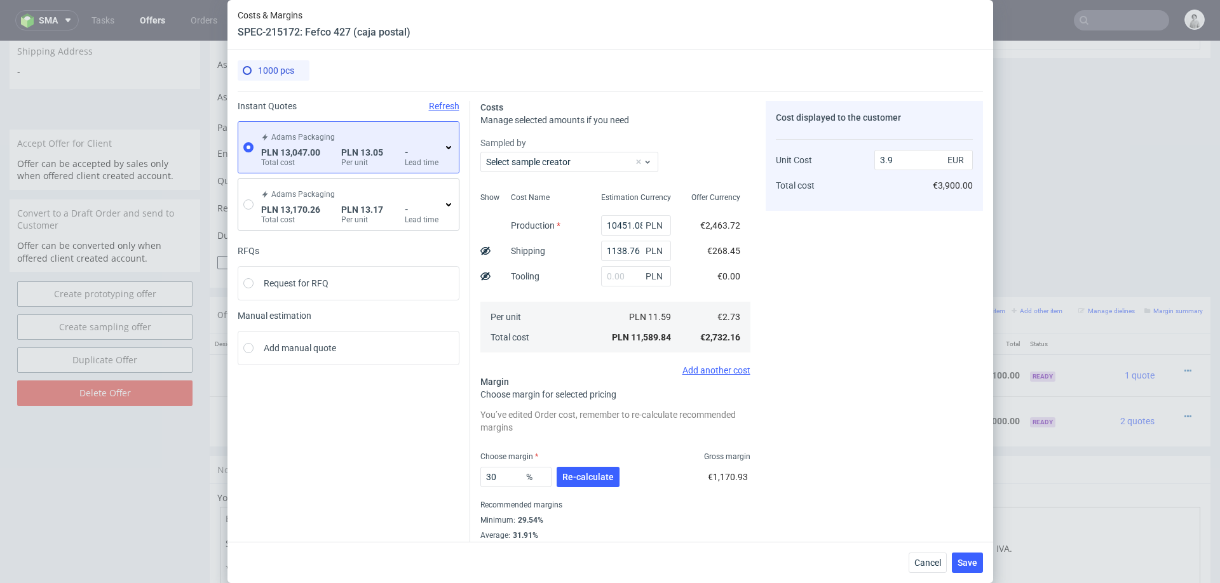
click at [918, 330] on div "Cost displayed to the customer Unit Cost Total cost 3.9 EUR €3,900.00" at bounding box center [874, 328] width 217 height 455
click at [588, 473] on span "Re-calculate" at bounding box center [587, 477] width 51 height 9
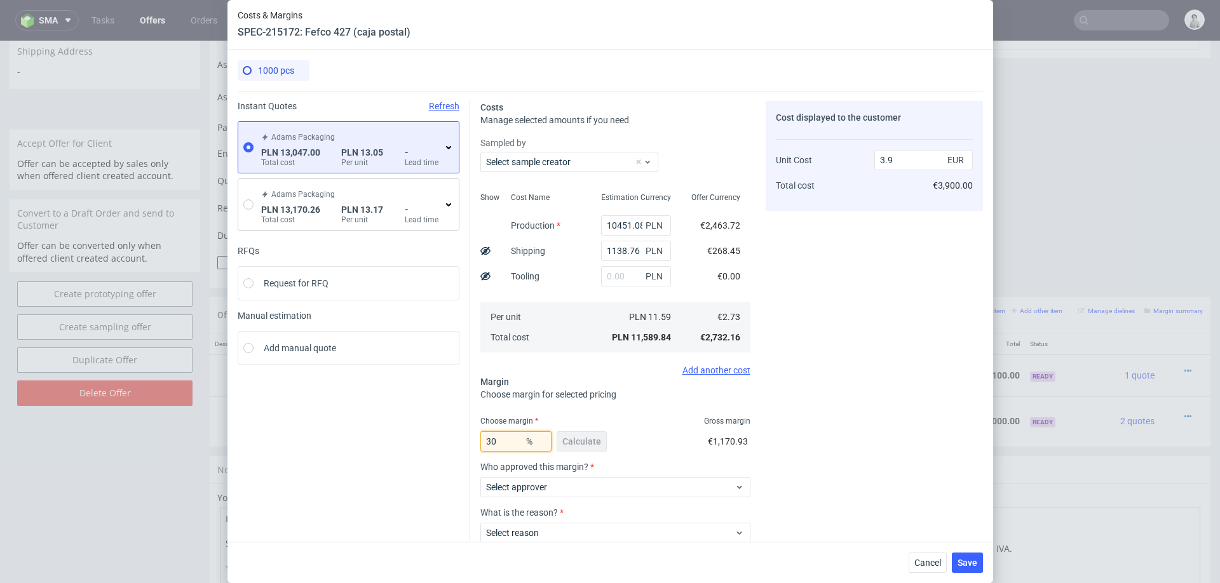
click at [506, 432] on input "30" at bounding box center [515, 442] width 71 height 20
click at [505, 439] on input "30" at bounding box center [515, 442] width 71 height 20
type input "31"
type input "3.96"
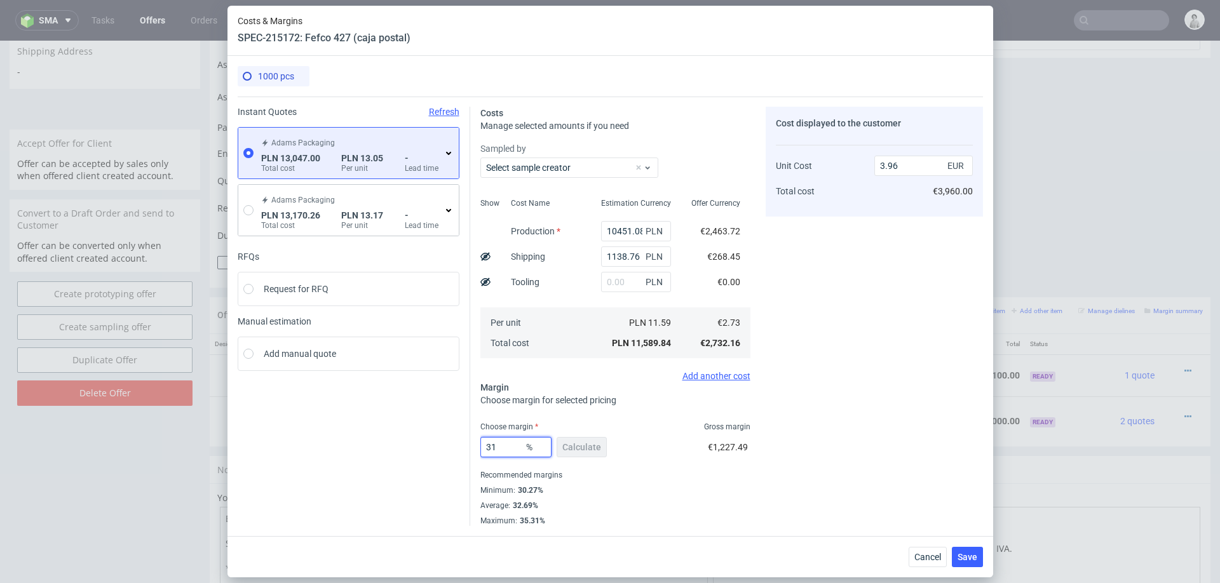
type input "31"
click at [708, 484] on div "Minimum : 30.27%" at bounding box center [615, 490] width 270 height 15
click at [957, 554] on button "Save" at bounding box center [967, 557] width 31 height 20
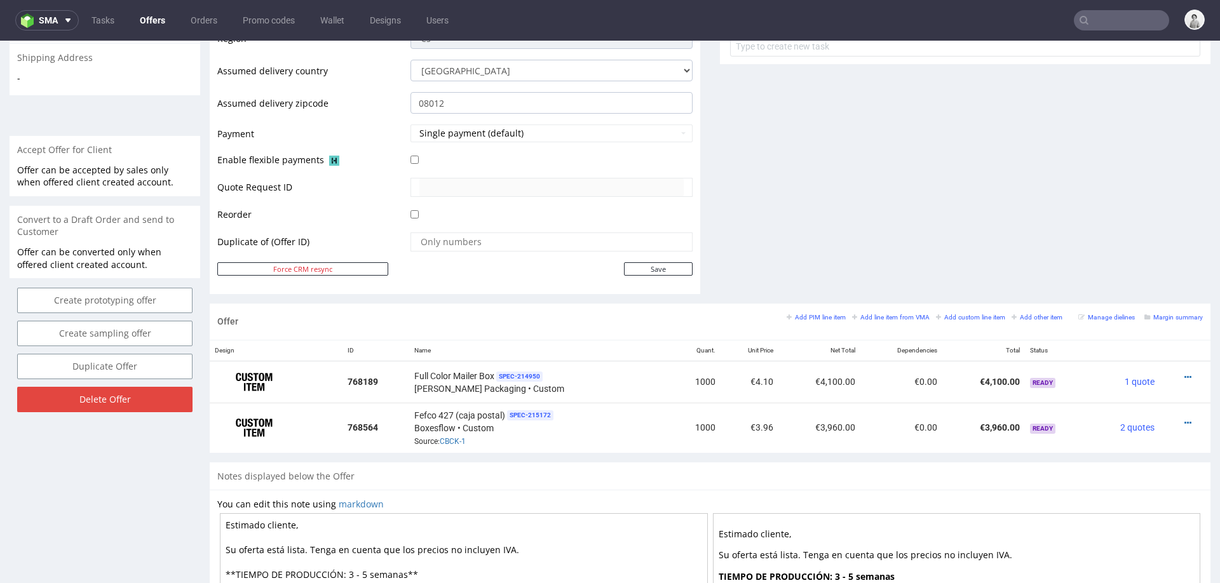
scroll to position [487, 0]
click at [543, 330] on div "Full Color Mailer Box Edit" at bounding box center [520, 316] width 105 height 86
click at [542, 341] on use at bounding box center [538, 345] width 8 height 8
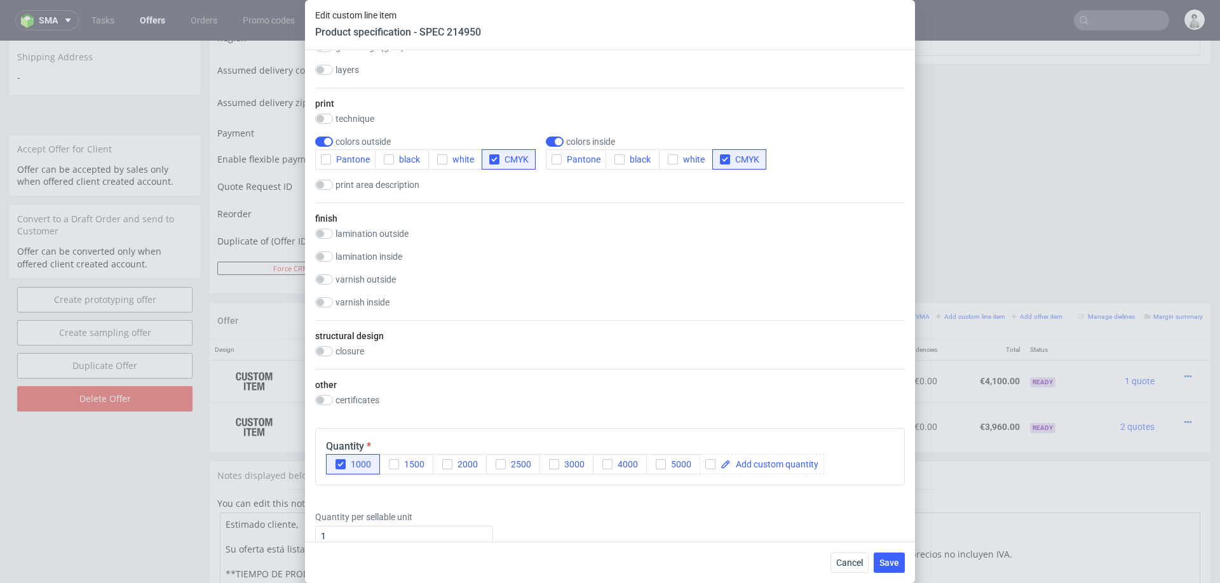
scroll to position [585, 0]
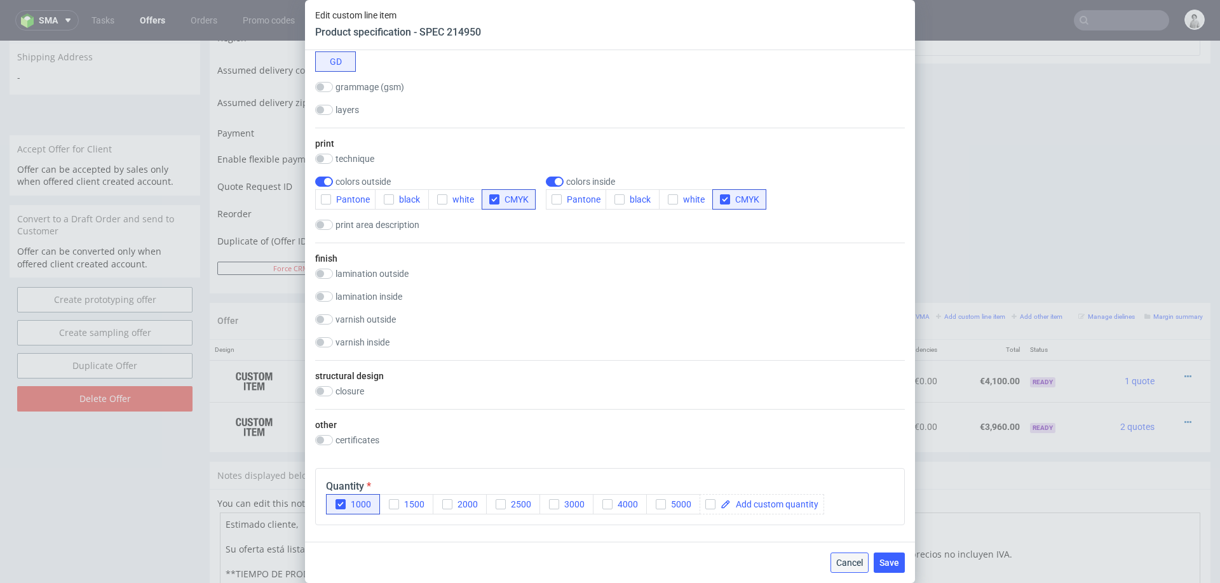
click at [852, 562] on span "Cancel" at bounding box center [849, 563] width 27 height 9
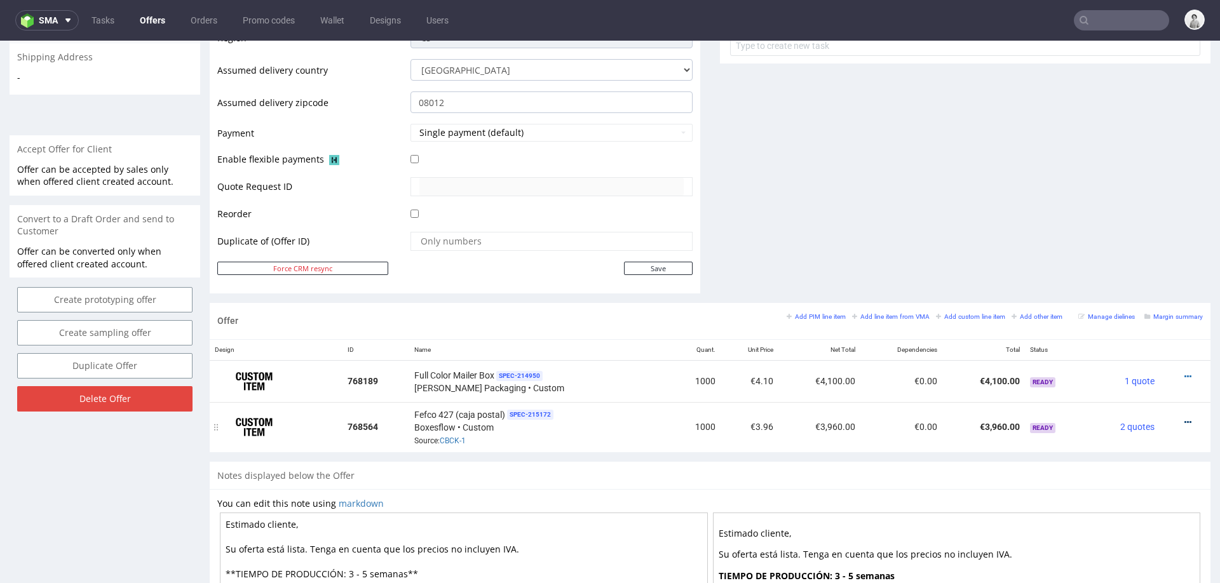
click at [1185, 418] on icon at bounding box center [1188, 422] width 7 height 9
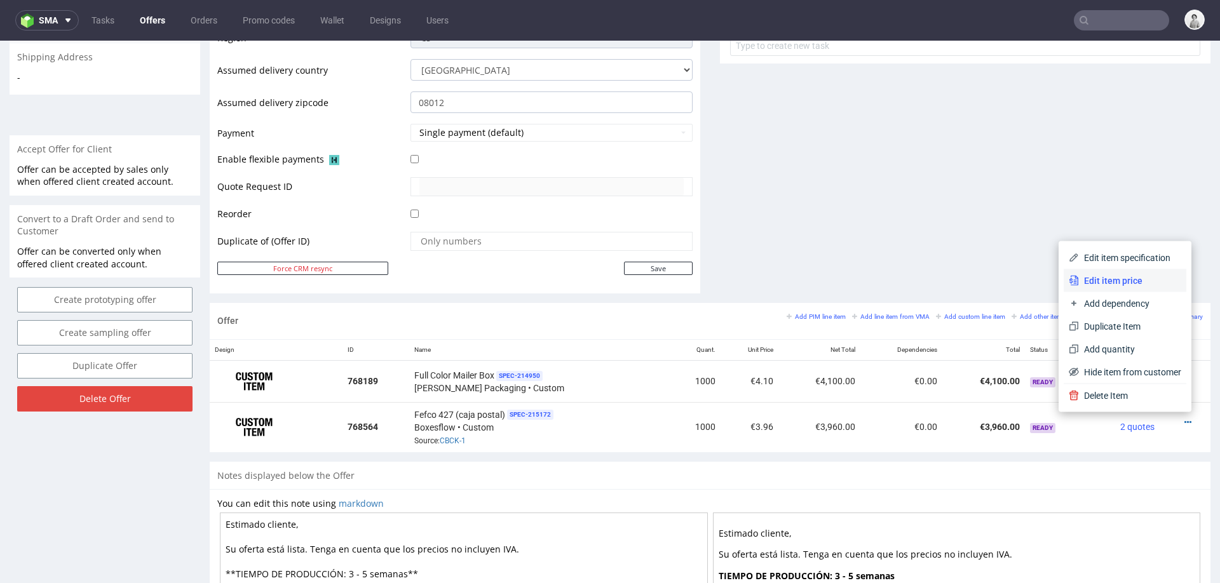
click at [1123, 271] on li "Edit item price" at bounding box center [1125, 280] width 123 height 23
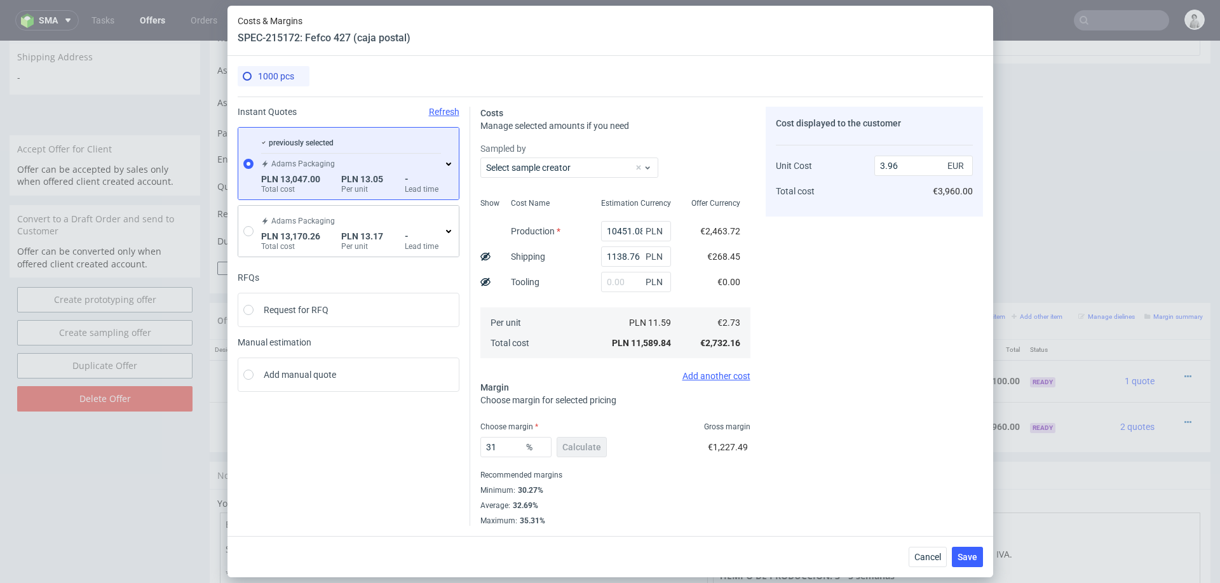
click at [447, 159] on icon at bounding box center [449, 164] width 10 height 10
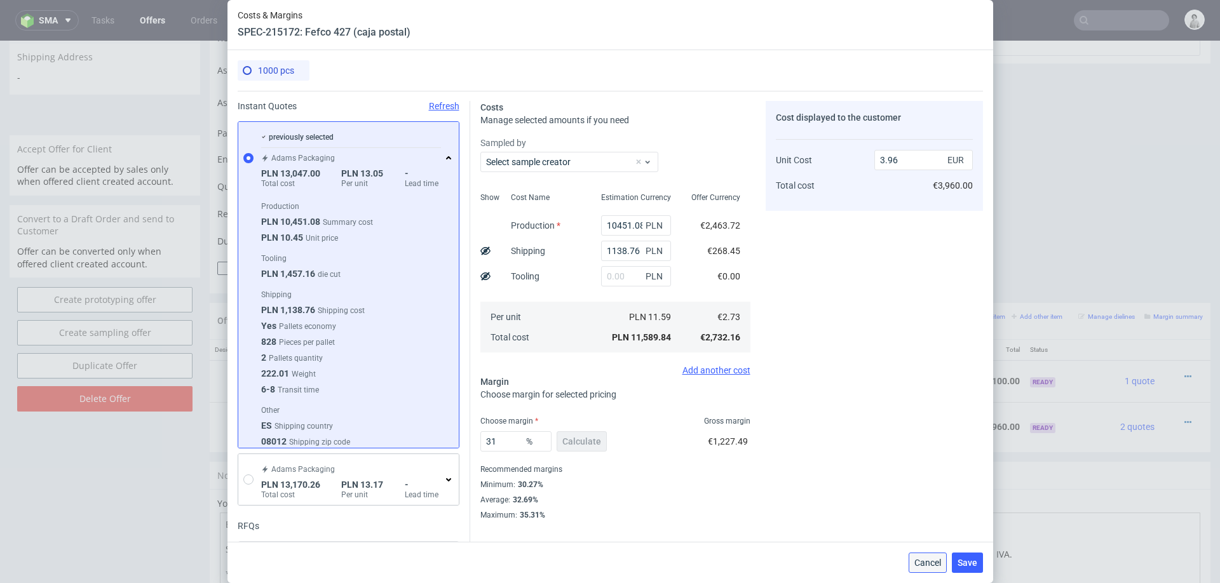
click at [923, 562] on span "Cancel" at bounding box center [928, 563] width 27 height 9
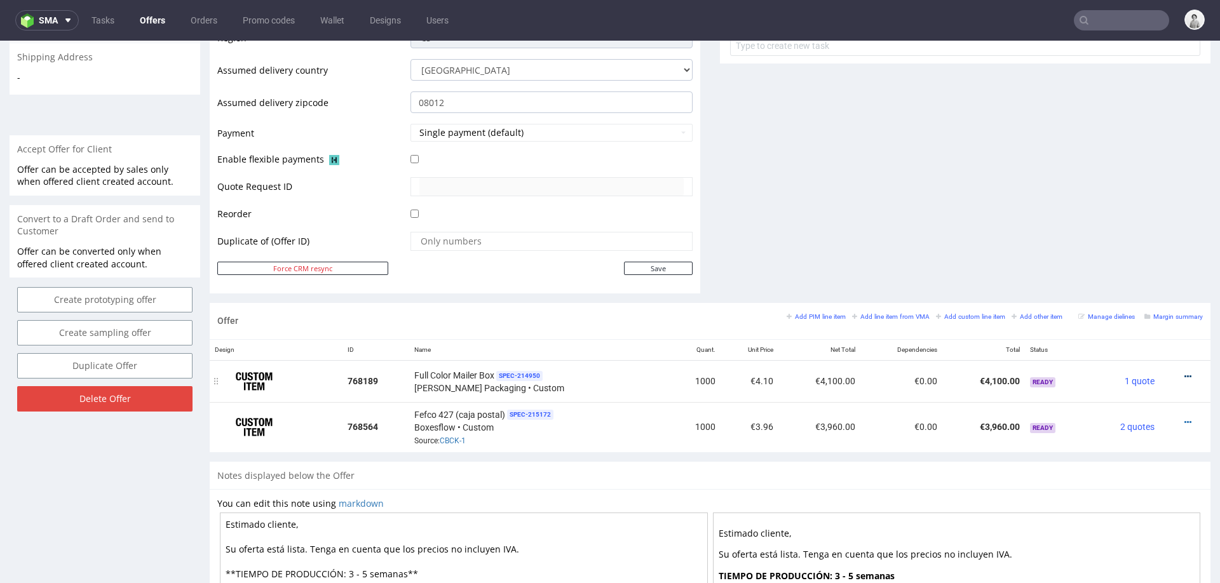
click at [1185, 372] on icon at bounding box center [1188, 376] width 7 height 9
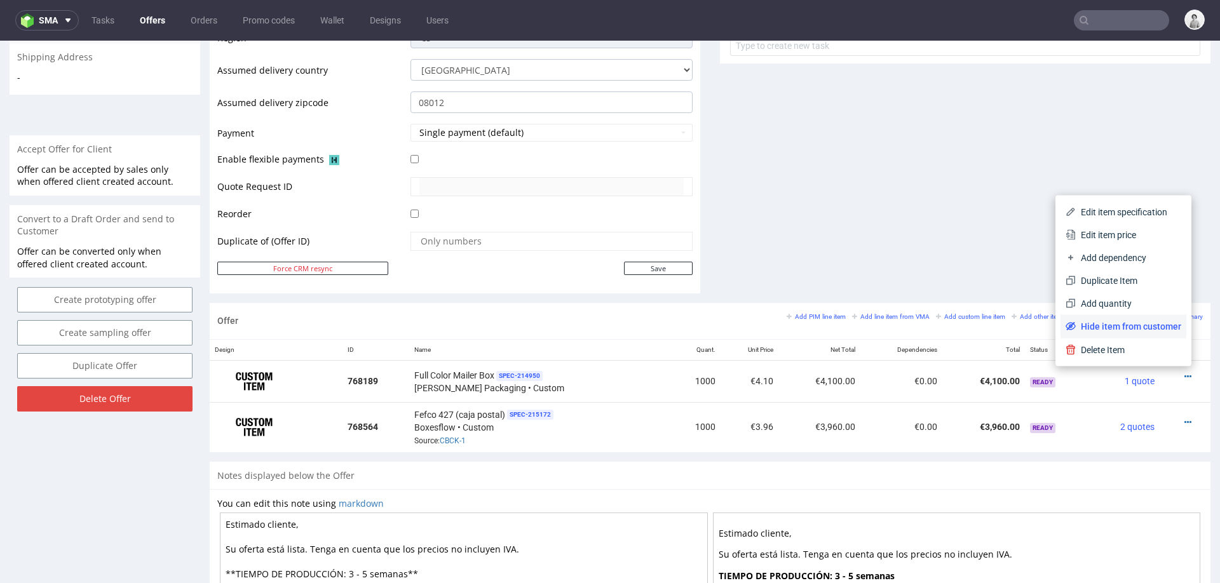
click at [1096, 325] on span "Hide item from customer" at bounding box center [1129, 326] width 106 height 13
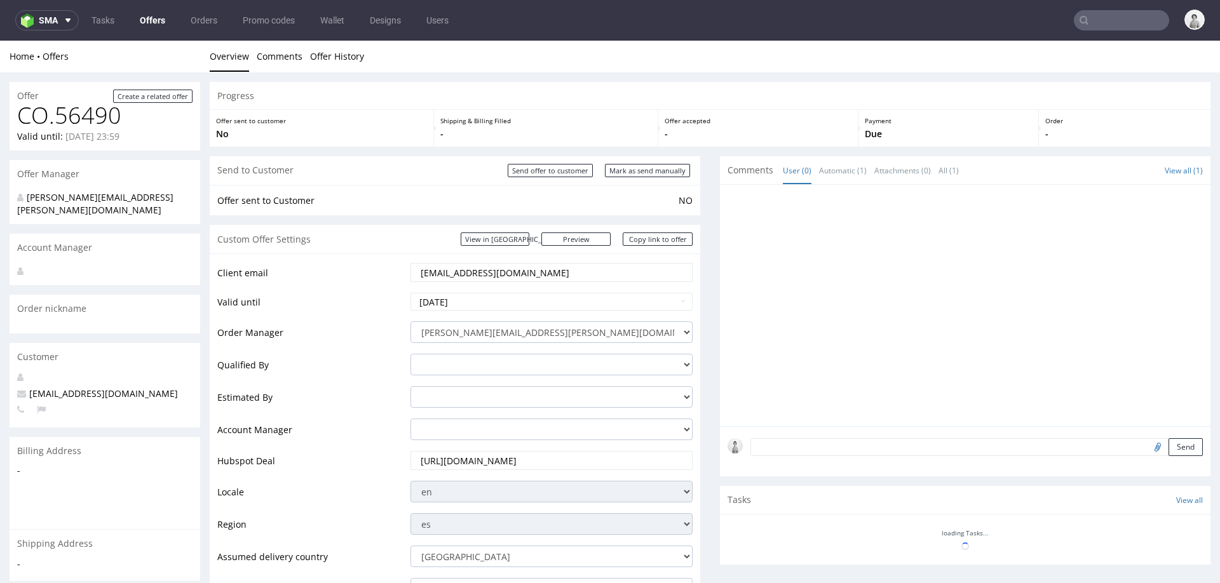
scroll to position [478, 0]
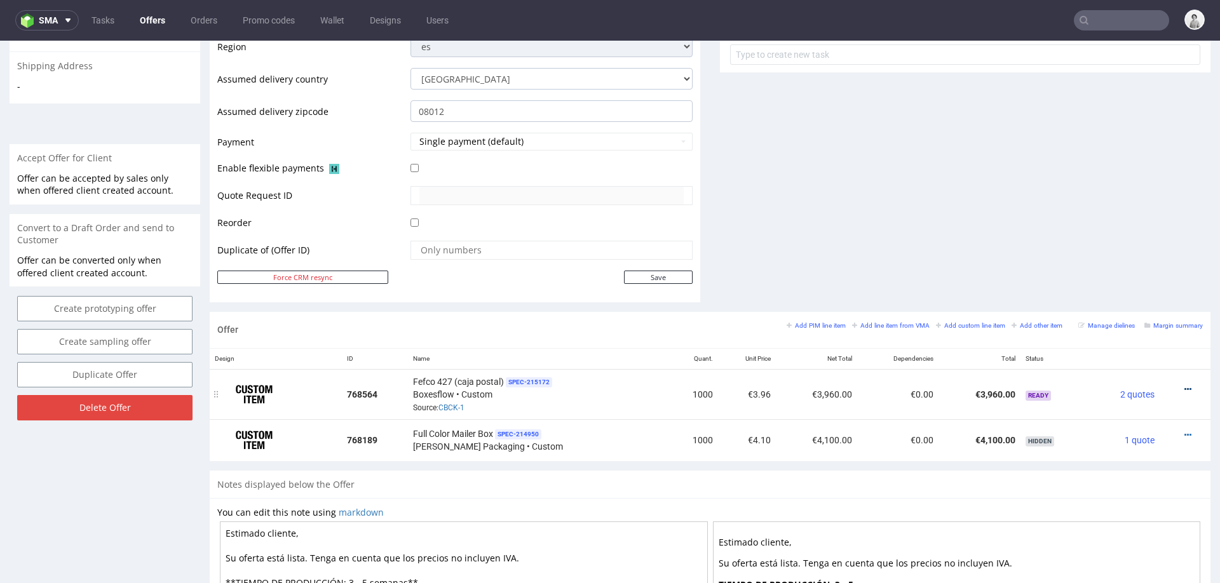
click at [1185, 385] on icon at bounding box center [1188, 389] width 7 height 9
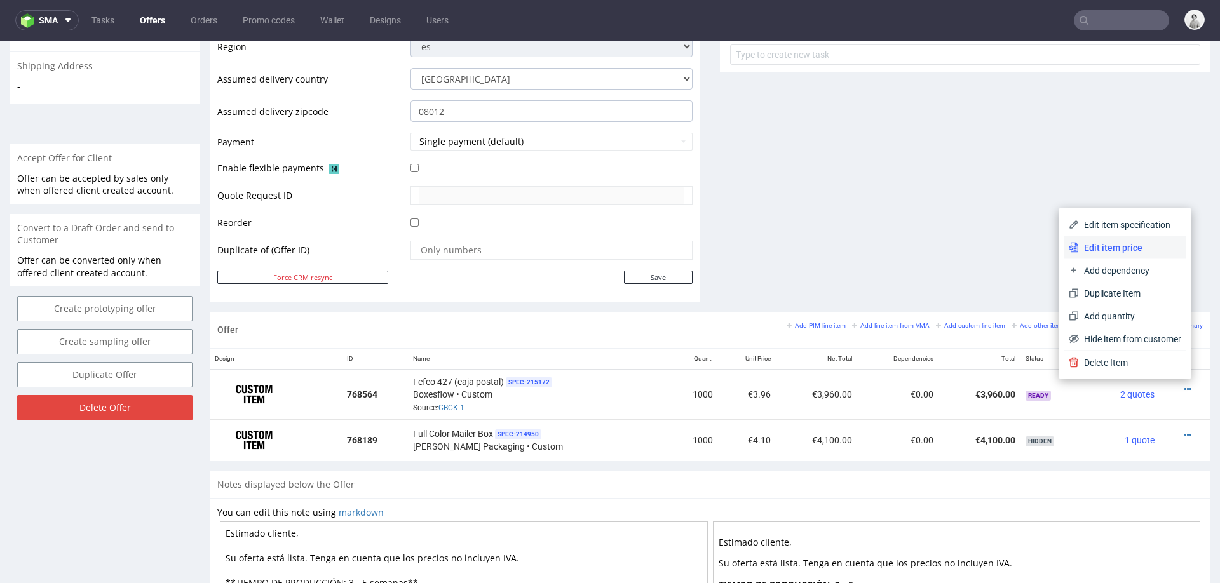
click at [1112, 250] on span "Edit item price" at bounding box center [1130, 248] width 102 height 13
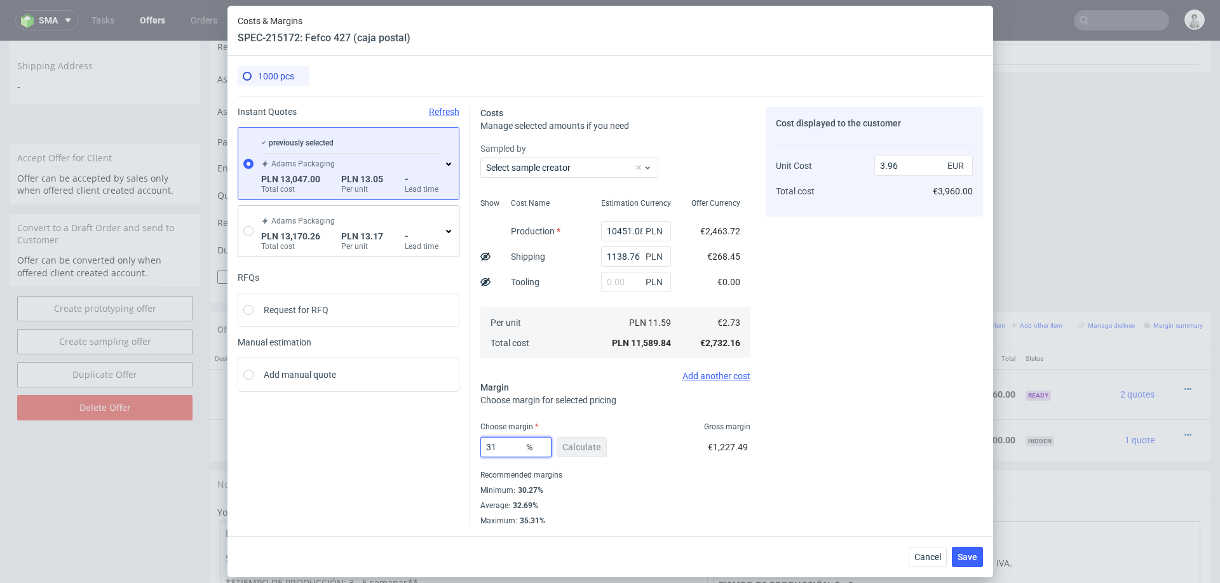
click at [507, 444] on input "31" at bounding box center [515, 447] width 71 height 20
type input "32"
type input "4.02"
click at [787, 487] on div "Cost displayed to the customer Unit Cost Total cost 4.02 EUR €4,020.00" at bounding box center [874, 316] width 217 height 419
click at [503, 444] on input "32" at bounding box center [515, 447] width 71 height 20
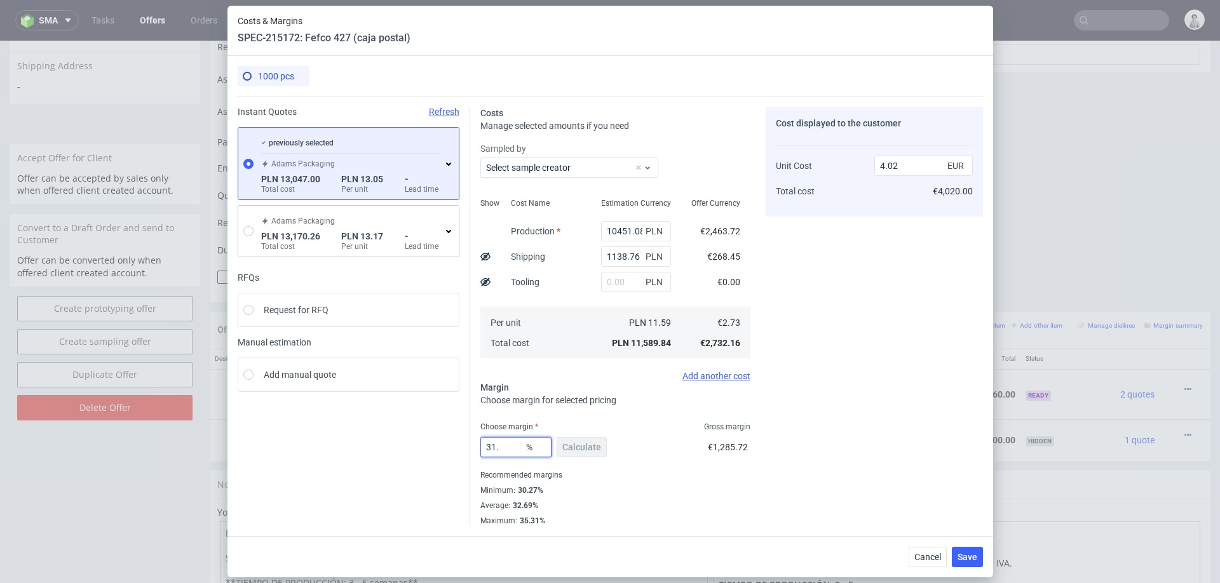
type input "31.5"
type input "3.99"
type input "31.5"
click at [807, 363] on div "Cost displayed to the customer Unit Cost Total cost 3.99 EUR €3,990.00" at bounding box center [874, 316] width 217 height 419
click at [968, 554] on span "Save" at bounding box center [968, 557] width 20 height 9
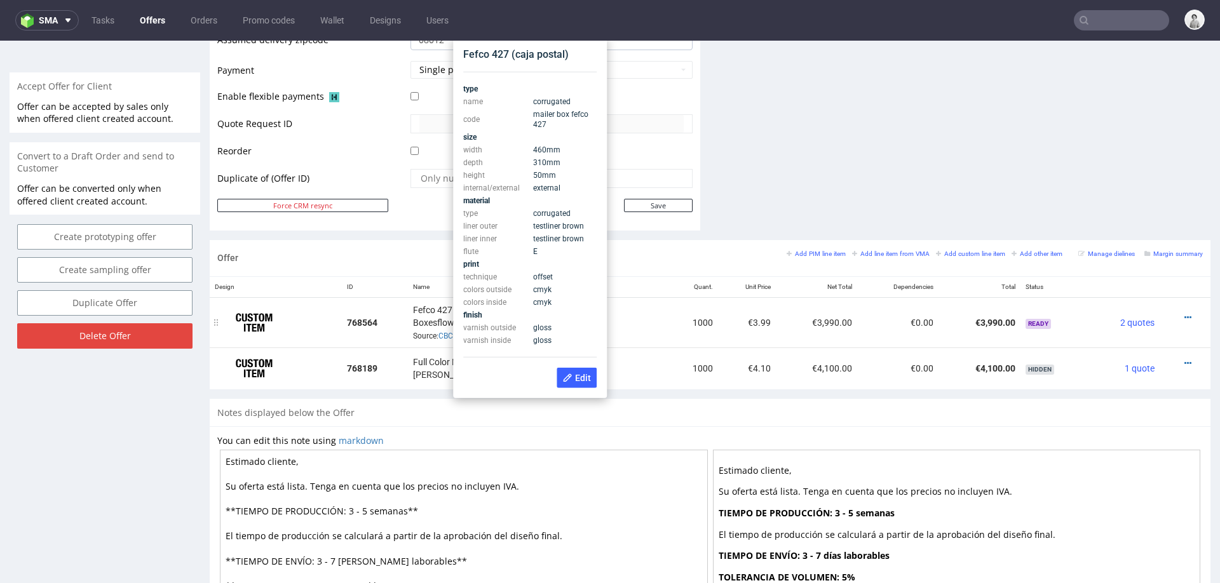
scroll to position [544, 0]
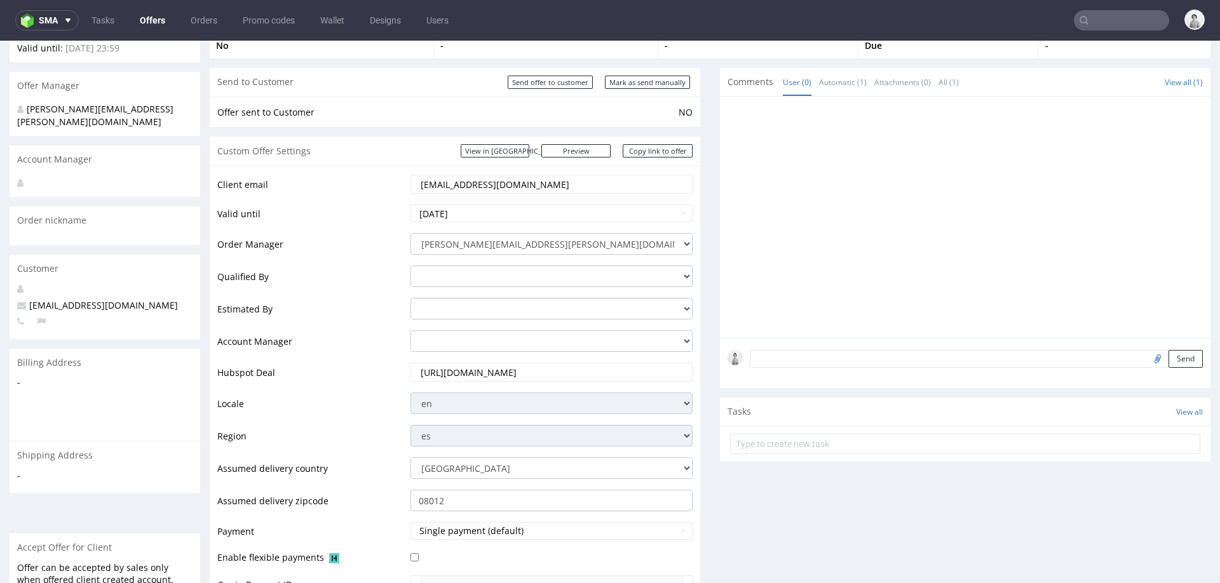
scroll to position [88, 0]
click at [640, 152] on link "Copy link to offer" at bounding box center [658, 151] width 70 height 13
click at [660, 81] on input "Mark as send manually" at bounding box center [647, 82] width 85 height 13
type input "In progress..."
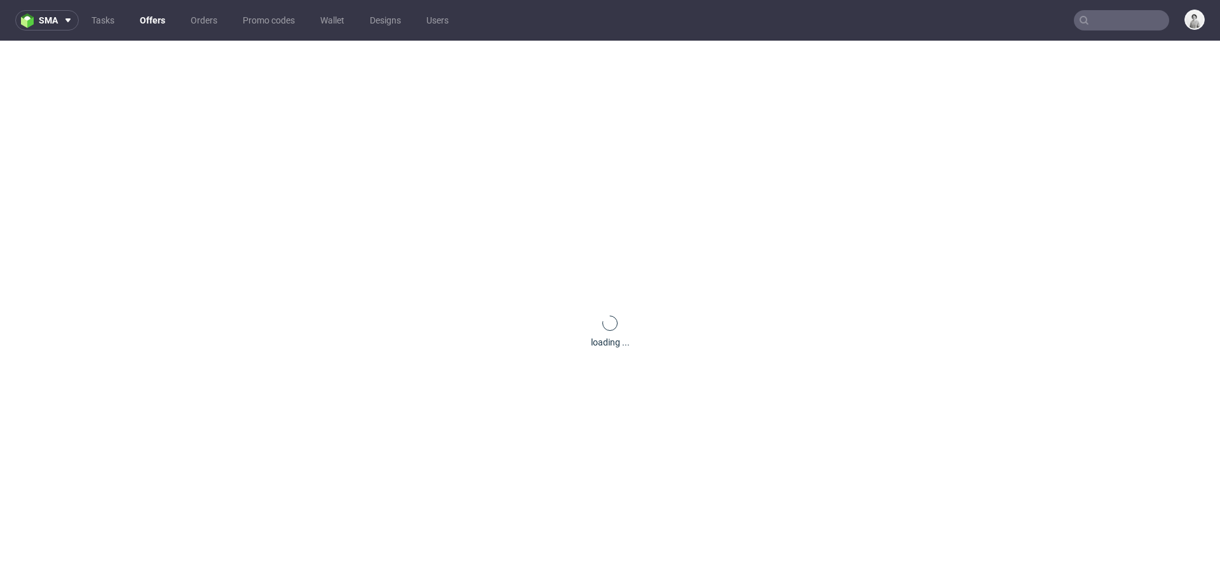
scroll to position [0, 0]
